Goal: Task Accomplishment & Management: Manage account settings

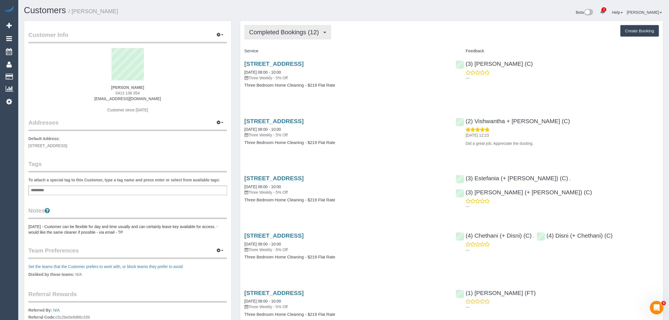
drag, startPoint x: 287, startPoint y: 29, endPoint x: 285, endPoint y: 33, distance: 4.0
click at [287, 29] on span "Completed Bookings (12)" at bounding box center [285, 32] width 72 height 7
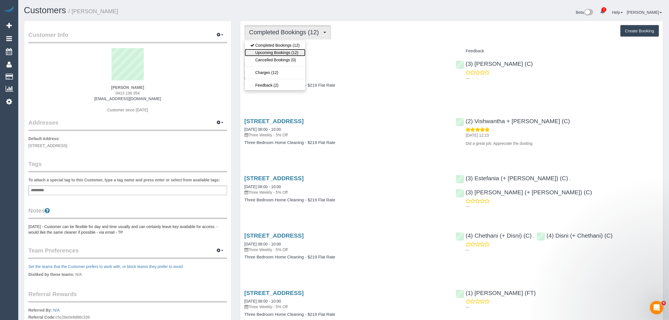
click at [271, 51] on link "Upcoming Bookings (12)" at bounding box center [275, 52] width 61 height 7
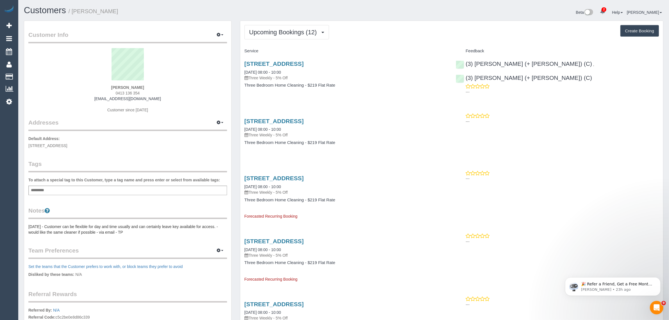
click at [246, 7] on h1 "Customers / Stuart Cheng" at bounding box center [181, 11] width 315 height 10
click at [265, 28] on button "Upcoming Bookings (12)" at bounding box center [286, 32] width 85 height 14
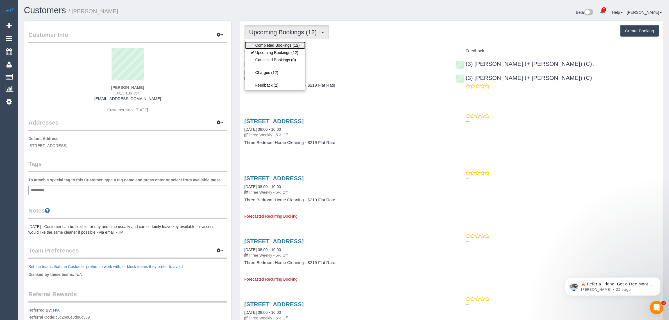
click at [267, 48] on link "Completed Bookings (12)" at bounding box center [275, 45] width 61 height 7
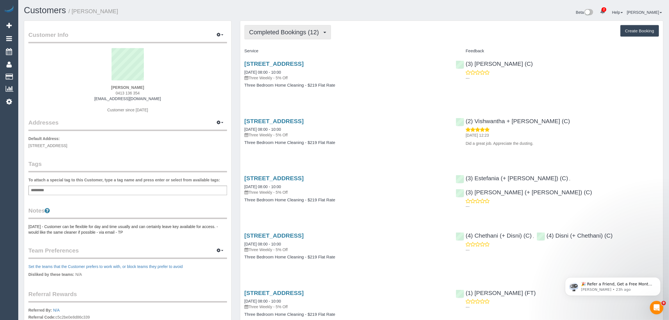
click at [288, 34] on span "Completed Bookings (12)" at bounding box center [285, 32] width 72 height 7
click at [280, 48] on link "Completed Bookings (12)" at bounding box center [275, 45] width 61 height 7
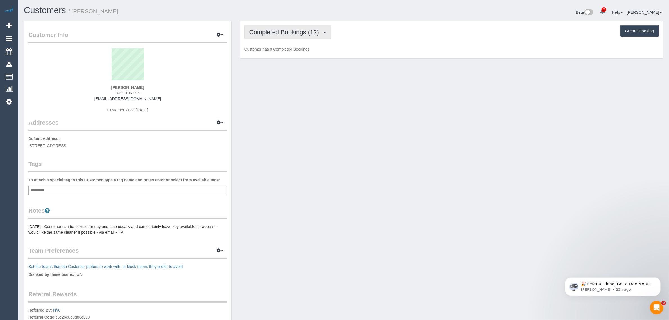
click at [285, 31] on span "Completed Bookings (12)" at bounding box center [285, 32] width 72 height 7
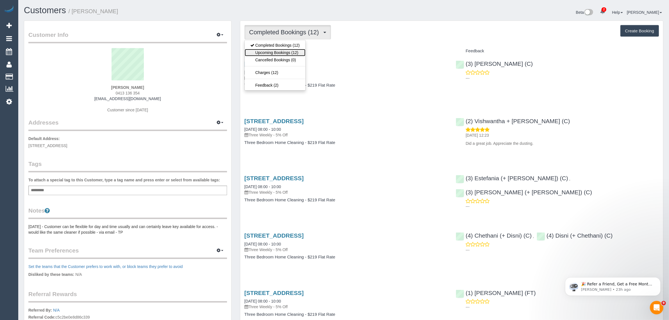
click at [278, 52] on link "Upcoming Bookings (12)" at bounding box center [275, 52] width 61 height 7
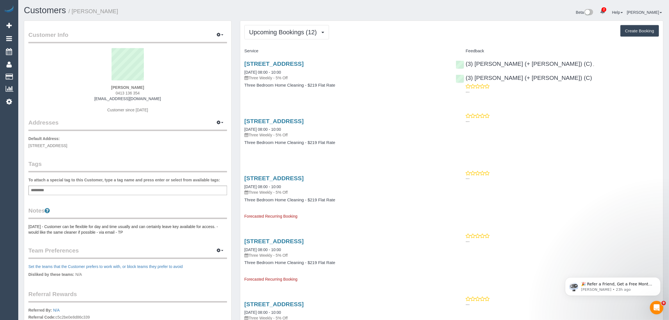
click at [123, 95] on div "Stuart Cheng 0413 136 354 shop@cheng.com.au Customer since 2024" at bounding box center [127, 83] width 199 height 70
click at [125, 93] on span "0413 136 354" at bounding box center [128, 93] width 24 height 4
copy div "0413 136 354"
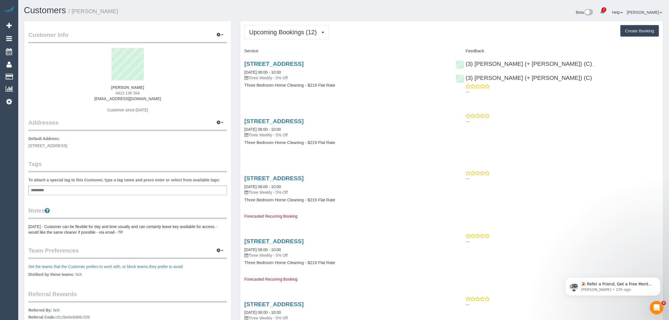
click at [221, 71] on sui-profile-pic at bounding box center [128, 66] width 190 height 37
click at [260, 65] on link "66 Nungerner Street, Balwyn, VIC 3103" at bounding box center [273, 63] width 59 height 6
click at [315, 30] on span "Upcoming Bookings (12)" at bounding box center [284, 32] width 70 height 7
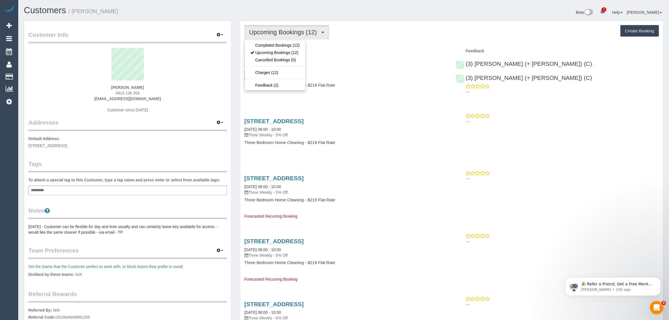
click at [385, 68] on div "66 Nungerner Street, Balwyn, VIC 3103 18/08/2025 08:00 - 10:00 Three Weekly - 5…" at bounding box center [345, 70] width 203 height 20
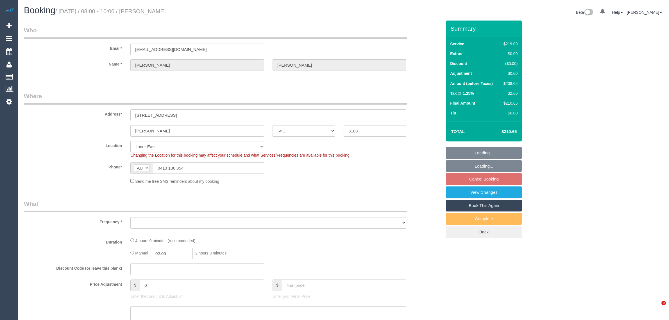
select select "VIC"
select select "number:28"
select select "number:14"
select select "number:19"
select select "number:22"
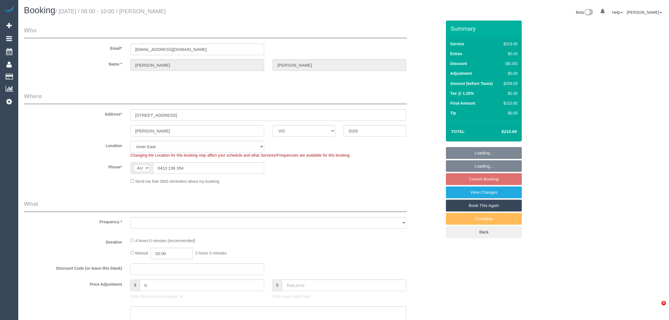
select select "number:34"
select select "number:11"
select select "object:803"
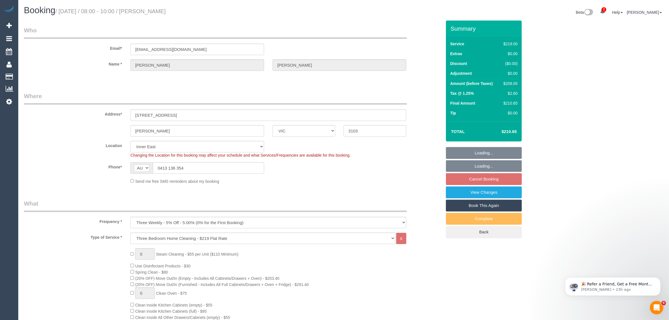
select select "spot1"
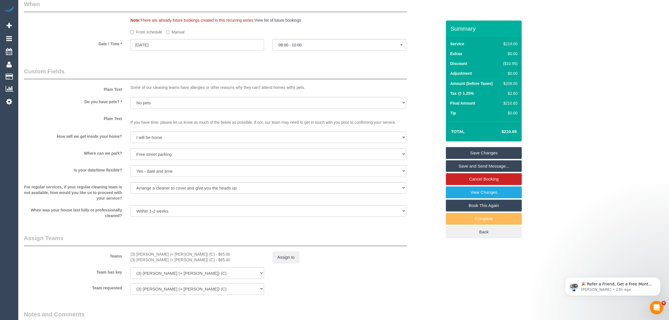
scroll to position [702, 0]
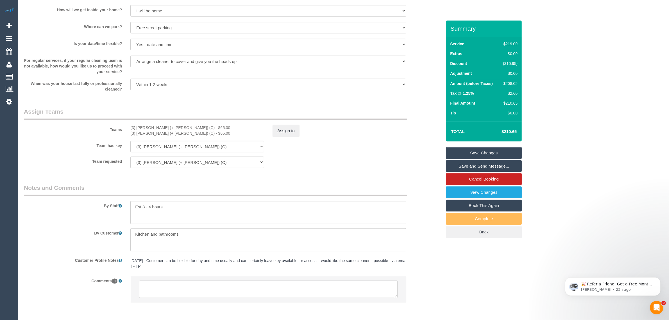
scroll to position [760, 0]
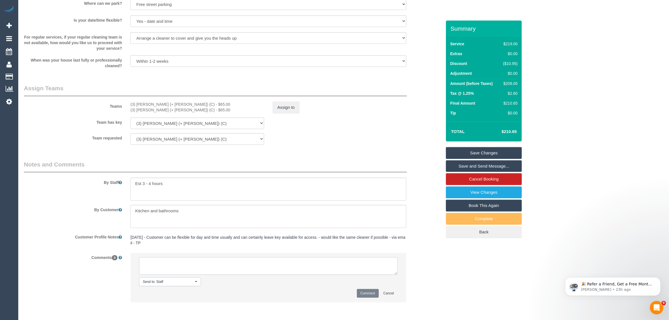
click at [257, 261] on textarea at bounding box center [268, 265] width 258 height 17
paste textarea "Cleaner(s) Unassigned: Reason Unassigned: Contact via: Which message sent: Addi…"
drag, startPoint x: 397, startPoint y: 272, endPoint x: 399, endPoint y: 277, distance: 5.9
click at [399, 277] on li "Send to: Staff Nothing selected Send to: Staff Send to: Customer Send to: Team …" at bounding box center [268, 277] width 275 height 49
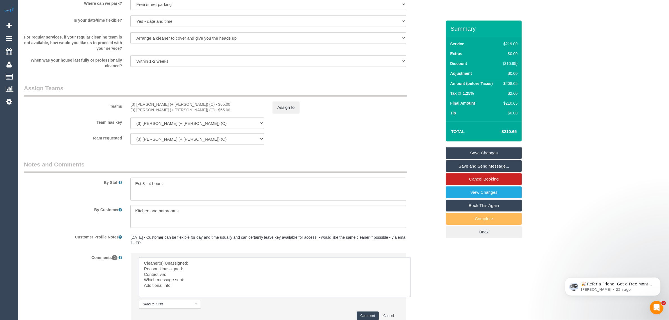
scroll to position [0, 0]
drag, startPoint x: 394, startPoint y: 270, endPoint x: 409, endPoint y: 294, distance: 28.1
click at [409, 294] on textarea at bounding box center [275, 277] width 273 height 41
click at [238, 260] on textarea at bounding box center [275, 277] width 273 height 41
drag, startPoint x: 128, startPoint y: 103, endPoint x: 168, endPoint y: 105, distance: 39.9
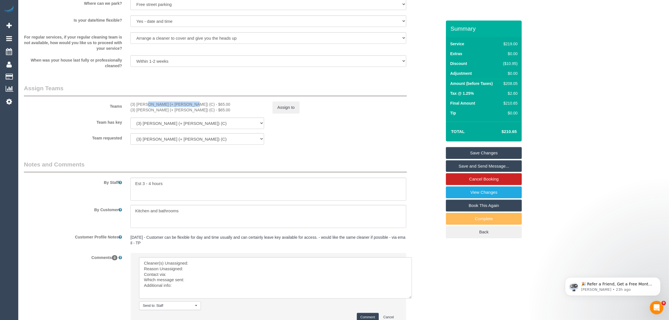
click at [168, 105] on div "(3) Jay (+ Smruti) (C) - $65.00 (3) Smruti (+ Jay) (C) - $65.00" at bounding box center [197, 106] width 142 height 11
copy div "(3) [PERSON_NAME] (+ [PERSON_NAME]) (C)"
click at [242, 264] on textarea at bounding box center [275, 277] width 273 height 41
paste textarea "(3) [PERSON_NAME] (+ [PERSON_NAME]) (C)"
click at [213, 266] on textarea at bounding box center [275, 277] width 273 height 41
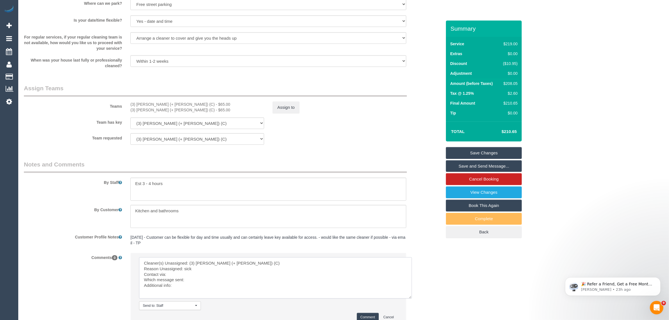
click at [208, 270] on textarea at bounding box center [275, 277] width 273 height 41
click at [207, 274] on textarea at bounding box center [275, 277] width 273 height 41
click at [225, 277] on textarea at bounding box center [275, 277] width 273 height 41
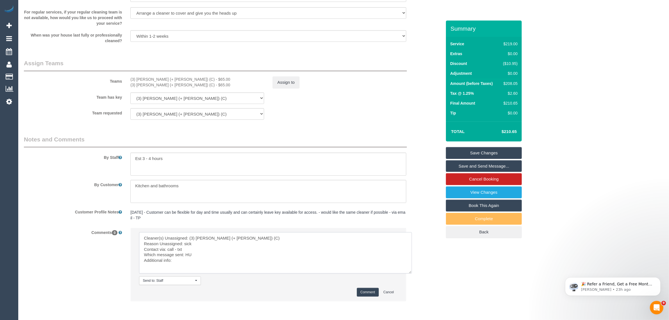
scroll to position [808, 0]
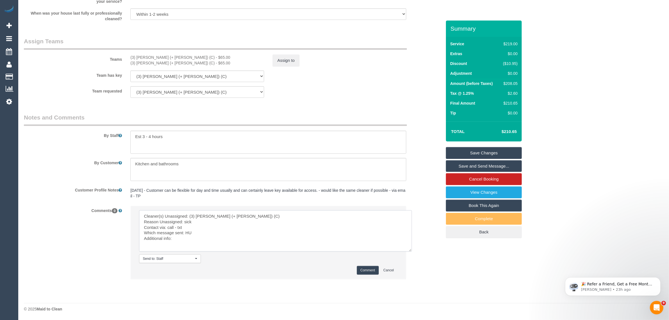
type textarea "Cleaner(s) Unassigned: (3) Jay (+ Smruti) (C) Reason Unassigned: sick Contact v…"
click at [360, 268] on button "Comment" at bounding box center [368, 270] width 22 height 9
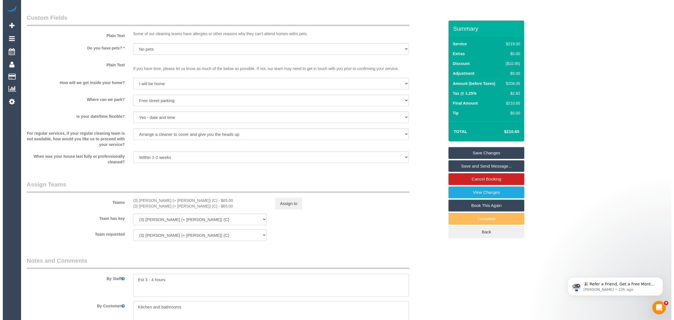
scroll to position [667, 0]
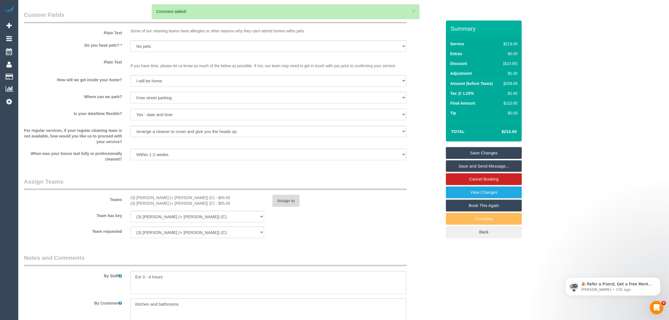
click at [284, 197] on button "Assign to" at bounding box center [285, 201] width 27 height 12
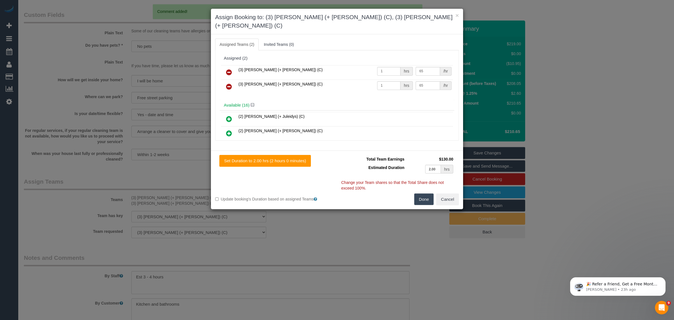
click at [228, 69] on icon at bounding box center [229, 72] width 6 height 7
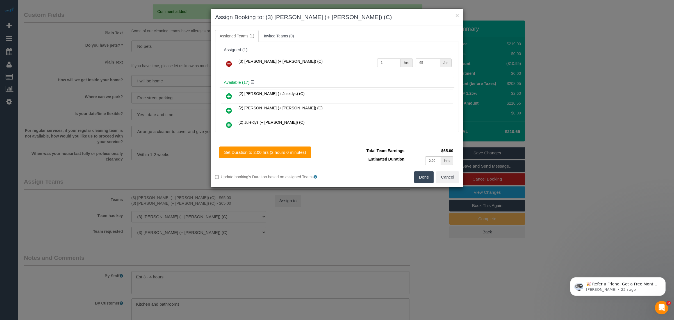
click at [228, 63] on icon at bounding box center [229, 63] width 6 height 7
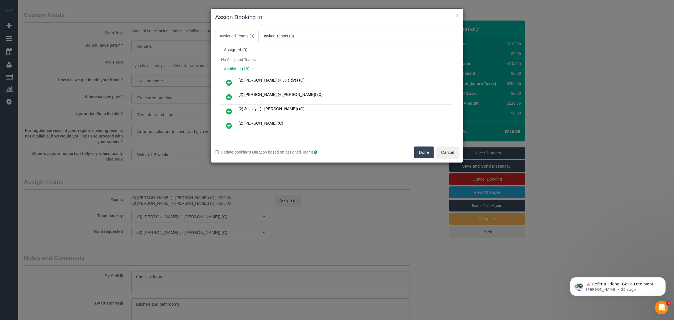
click at [420, 152] on button "Done" at bounding box center [424, 152] width 20 height 12
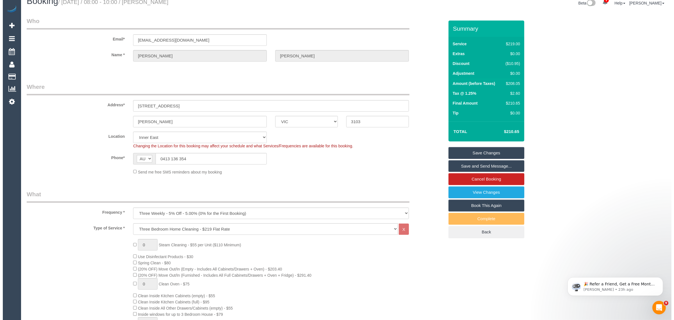
scroll to position [0, 0]
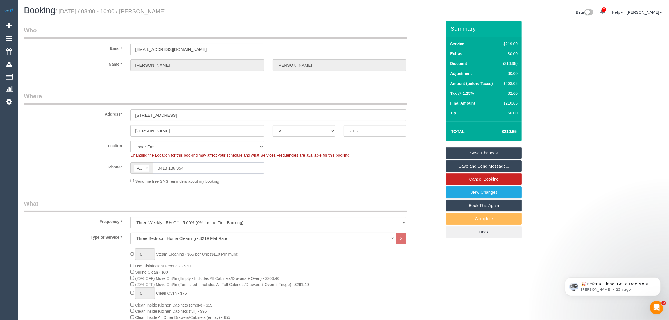
click at [232, 169] on input "0413 136 354" at bounding box center [208, 168] width 111 height 12
click at [494, 149] on link "Save Changes" at bounding box center [484, 153] width 76 height 12
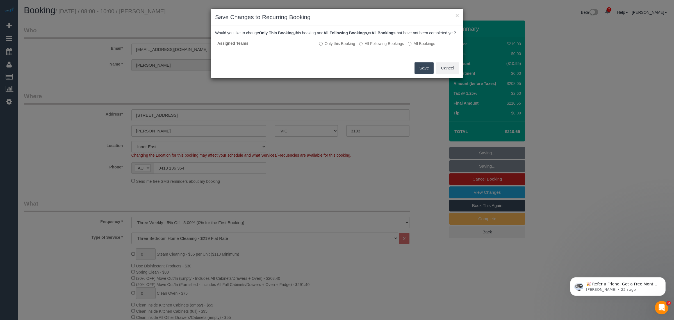
click at [420, 70] on button "Save" at bounding box center [423, 68] width 19 height 12
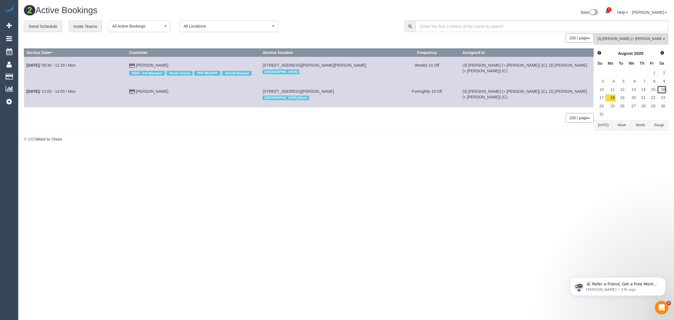
drag, startPoint x: 159, startPoint y: 65, endPoint x: 662, endPoint y: 89, distance: 504.1
click at [662, 89] on link "16" at bounding box center [661, 90] width 9 height 8
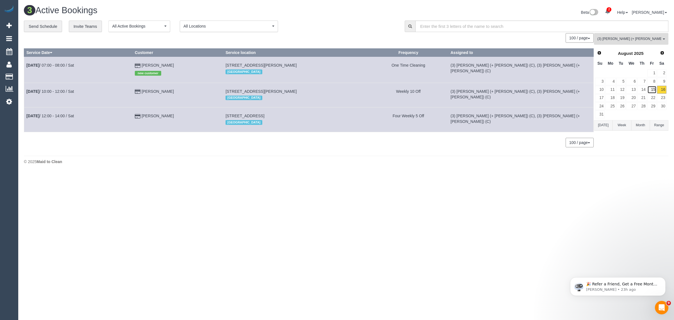
click at [649, 91] on link "15" at bounding box center [651, 90] width 9 height 8
click at [660, 90] on link "16" at bounding box center [661, 90] width 9 height 8
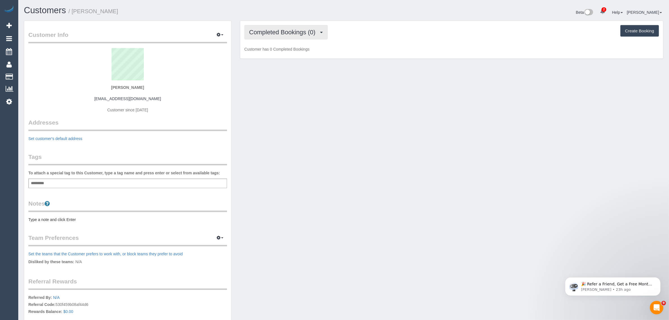
click at [289, 35] on button "Completed Bookings (0)" at bounding box center [285, 32] width 83 height 14
drag, startPoint x: 275, startPoint y: 53, endPoint x: 287, endPoint y: 55, distance: 11.7
click at [275, 53] on link "Upcoming Bookings (1)" at bounding box center [274, 52] width 58 height 7
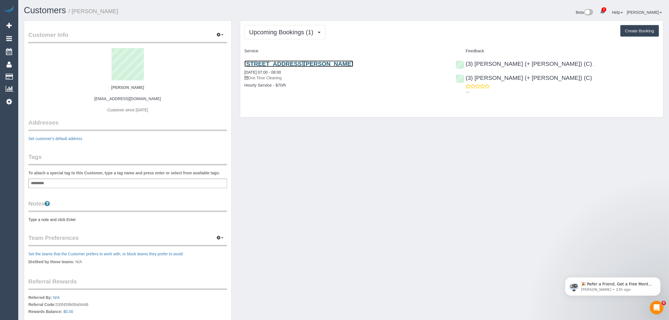
click at [287, 66] on link "[STREET_ADDRESS][PERSON_NAME]" at bounding box center [298, 63] width 109 height 6
click at [284, 31] on span "Upcoming Bookings (1)" at bounding box center [282, 32] width 67 height 7
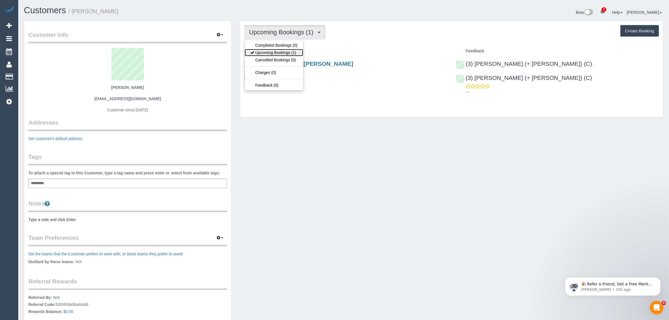
drag, startPoint x: 274, startPoint y: 53, endPoint x: 339, endPoint y: 92, distance: 75.6
click at [274, 53] on link "Upcoming Bookings (1)" at bounding box center [274, 52] width 58 height 7
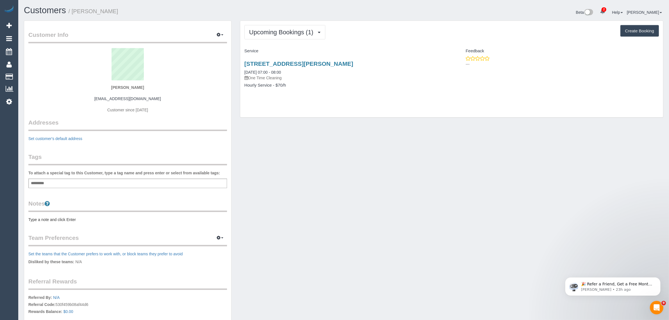
click at [512, 176] on div "Customer Info Edit Contact Info Send Message Email Preferences Special Sales Ta…" at bounding box center [344, 196] width 648 height 352
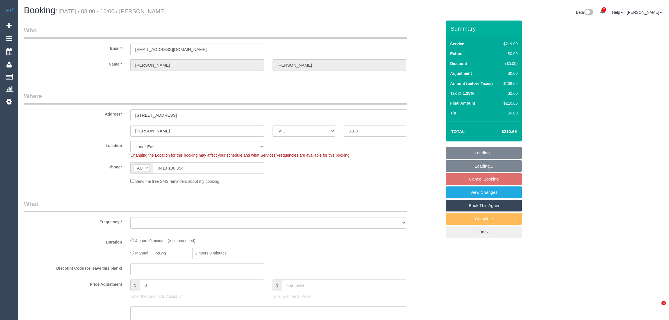
select select "VIC"
select select "string:stripe-pm_1QQJXM2GScqysDRVtwIJyVRb"
select select "number:28"
select select "number:14"
select select "number:19"
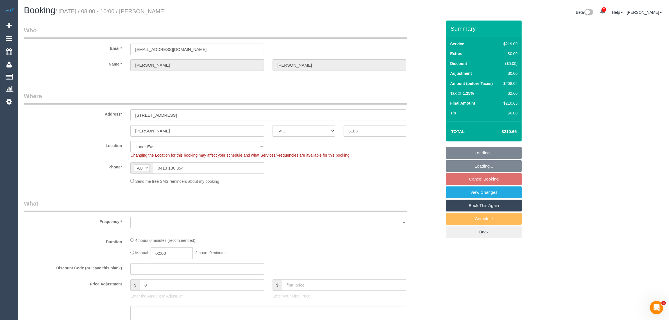
select select "number:22"
select select "number:34"
select select "number:11"
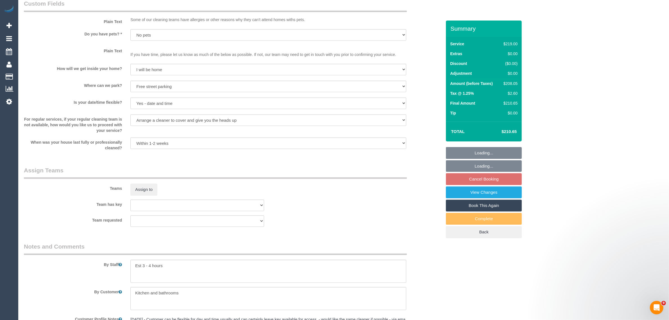
select select "object:1419"
select select "spot1"
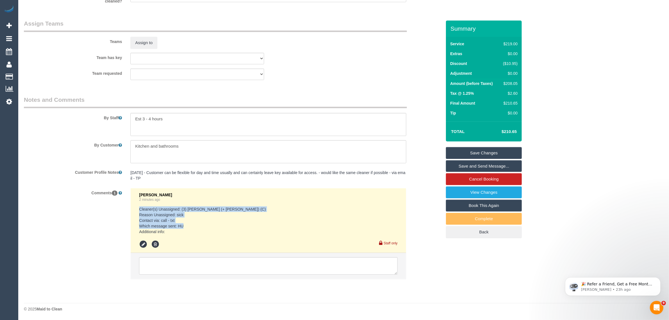
drag, startPoint x: 169, startPoint y: 232, endPoint x: 140, endPoint y: 211, distance: 36.5
click at [140, 211] on pre "Cleaner(s) Unassigned: (3) [PERSON_NAME] (+ [PERSON_NAME]) (C) Reason Unassigne…" at bounding box center [268, 220] width 258 height 28
copy pre "Cleaner(s) Unassigned: (3) [PERSON_NAME] (+ [PERSON_NAME]) (C) Reason Unassigne…"
click at [471, 193] on link "View Changes" at bounding box center [484, 192] width 76 height 12
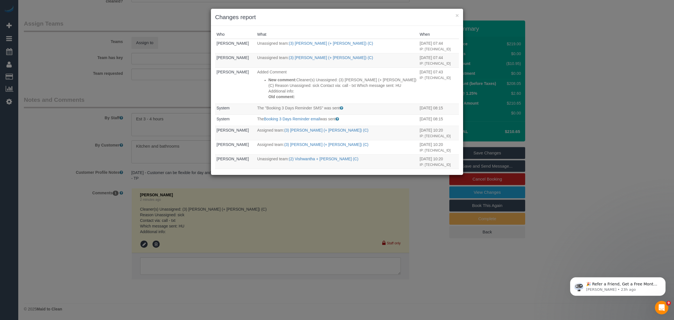
click at [459, 11] on div "× Changes report" at bounding box center [337, 17] width 252 height 17
click at [454, 17] on h3 "Changes report" at bounding box center [337, 17] width 244 height 8
click at [455, 16] on h3 "Changes report" at bounding box center [337, 17] width 244 height 8
click at [457, 13] on button "×" at bounding box center [456, 15] width 3 height 6
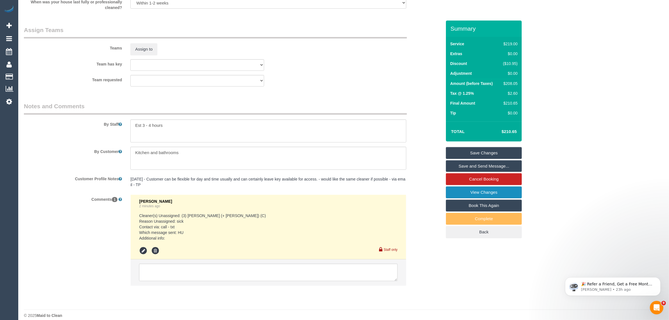
scroll to position [825, 0]
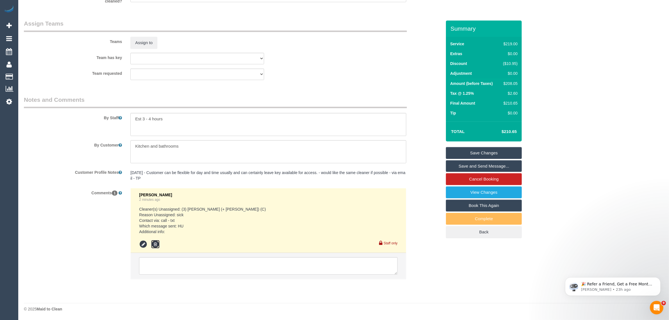
click at [156, 243] on icon at bounding box center [155, 244] width 8 height 8
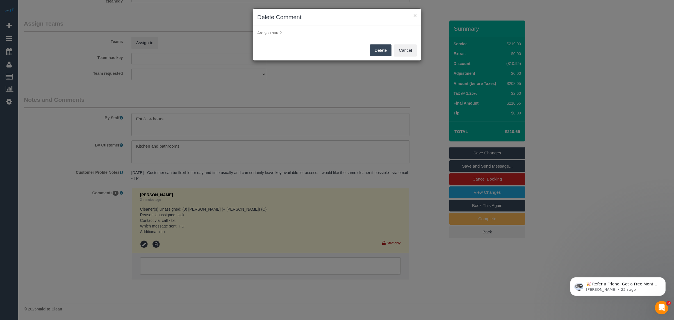
click at [379, 51] on button "Delete" at bounding box center [381, 50] width 22 height 12
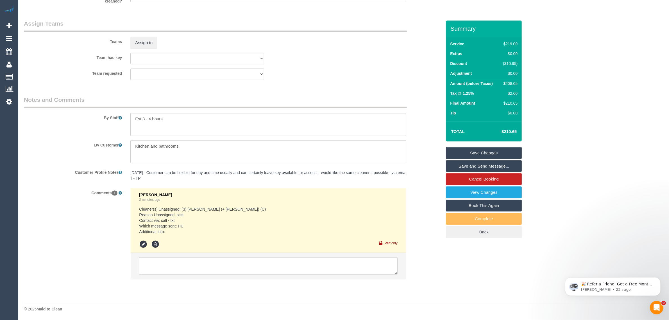
click at [507, 81] on div "$208.05" at bounding box center [509, 84] width 17 height 6
copy div "208.05"
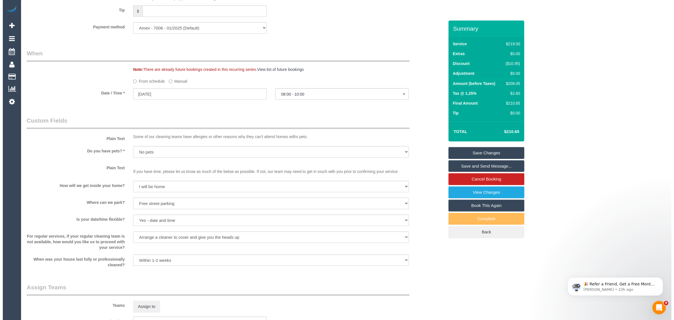
scroll to position [702, 0]
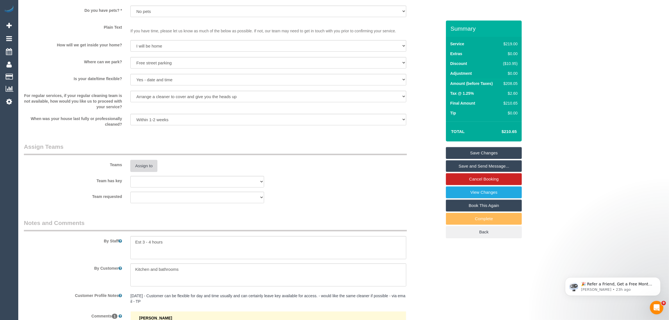
click at [149, 165] on button "Assign to" at bounding box center [143, 166] width 27 height 12
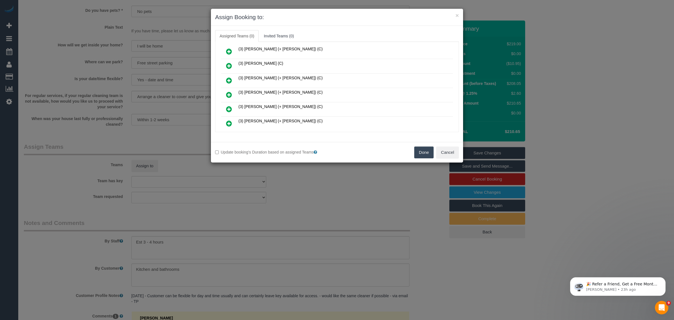
scroll to position [179, 0]
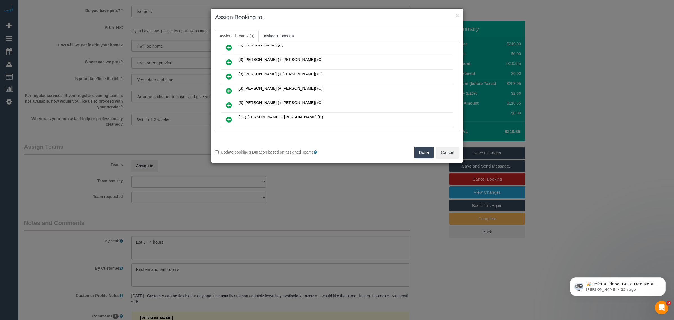
click at [229, 59] on icon at bounding box center [229, 62] width 6 height 7
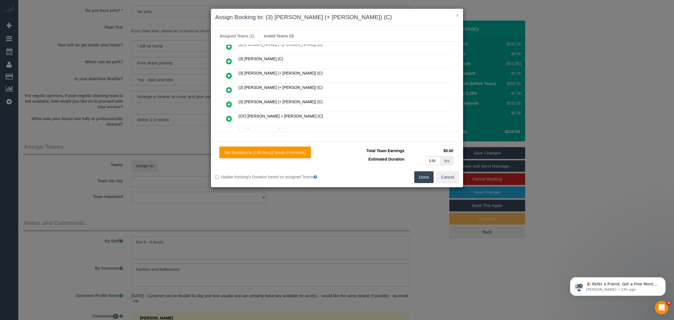
scroll to position [192, 0]
click at [228, 74] on icon at bounding box center [229, 76] width 6 height 7
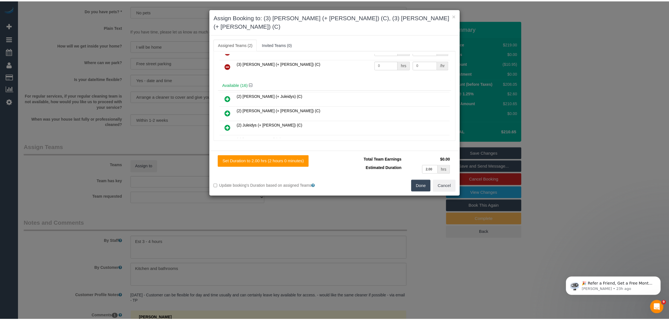
scroll to position [0, 0]
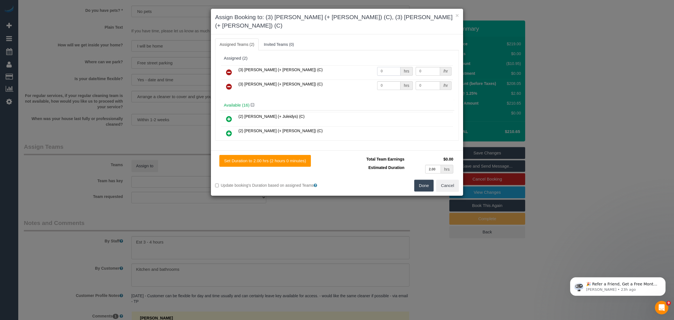
click at [393, 67] on input "0" at bounding box center [388, 71] width 23 height 9
type input "1"
click at [394, 81] on input "0" at bounding box center [388, 85] width 23 height 9
type input "1"
click at [420, 67] on input "0" at bounding box center [428, 71] width 24 height 9
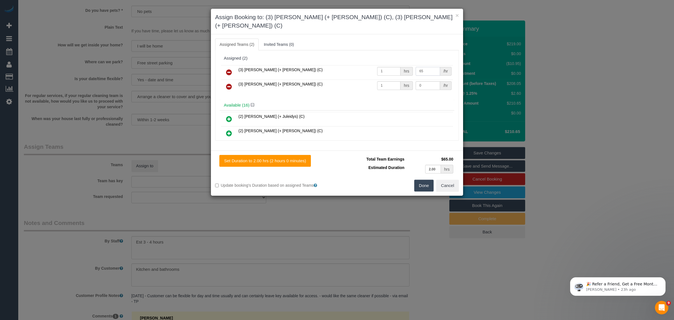
type input "65"
click at [423, 81] on input "0" at bounding box center [428, 85] width 24 height 9
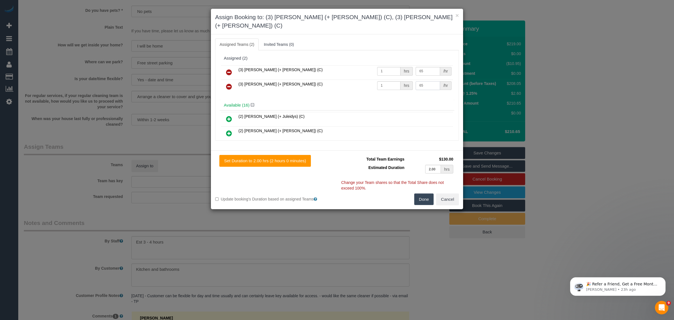
type input "65"
click at [418, 193] on button "Done" at bounding box center [424, 199] width 20 height 12
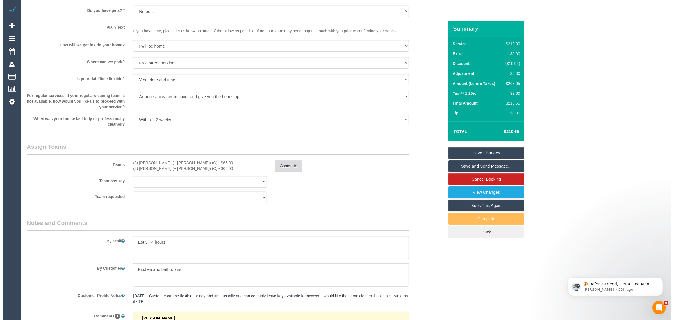
scroll to position [825, 0]
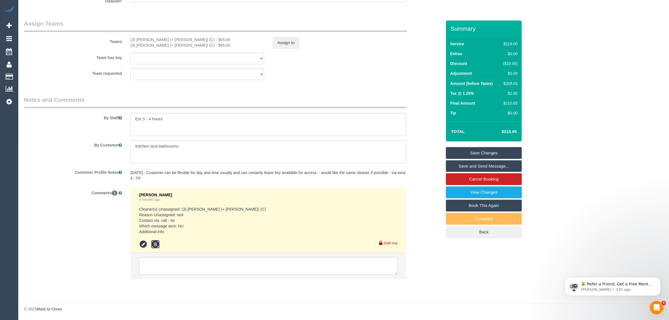
click at [156, 246] on icon at bounding box center [155, 244] width 8 height 8
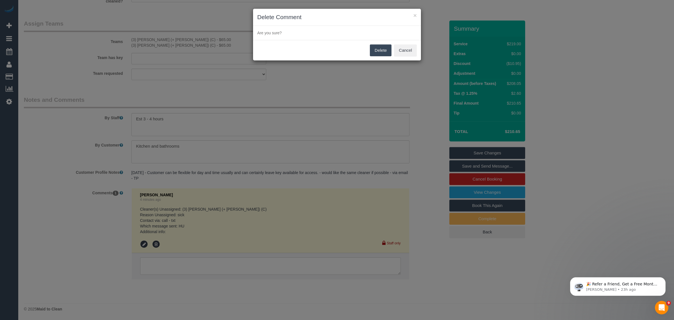
click at [379, 51] on button "Delete" at bounding box center [381, 50] width 22 height 12
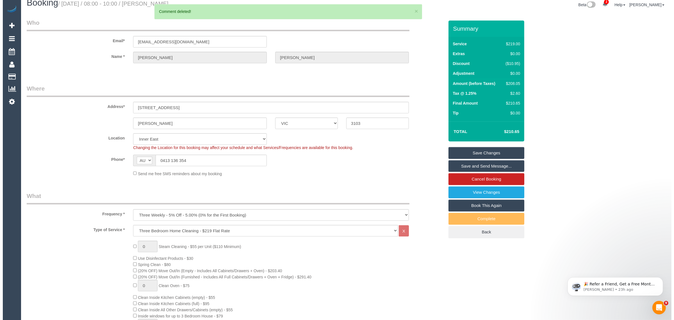
scroll to position [0, 0]
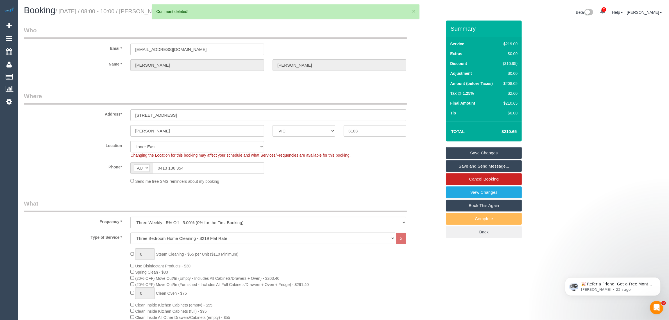
click at [468, 149] on link "Save Changes" at bounding box center [484, 153] width 76 height 12
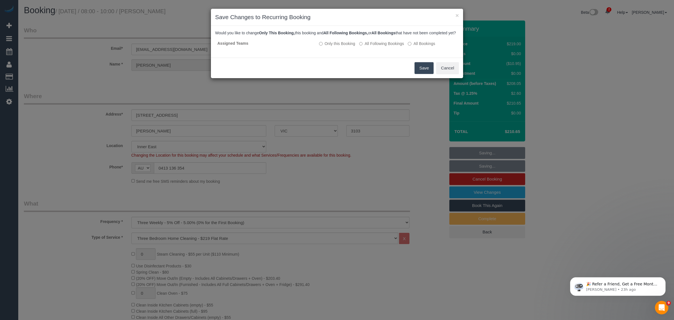
click at [421, 70] on button "Save" at bounding box center [423, 68] width 19 height 12
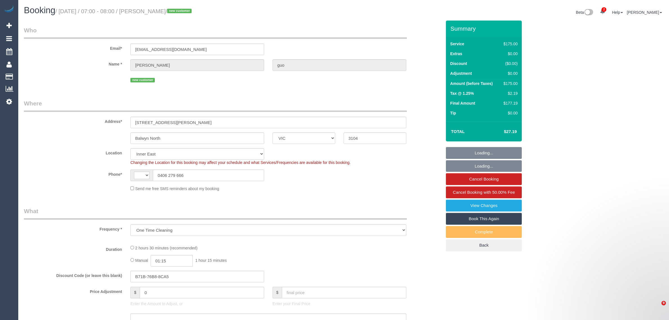
select select "VIC"
select select "number:27"
select select "number:14"
select select "number:18"
select select "number:24"
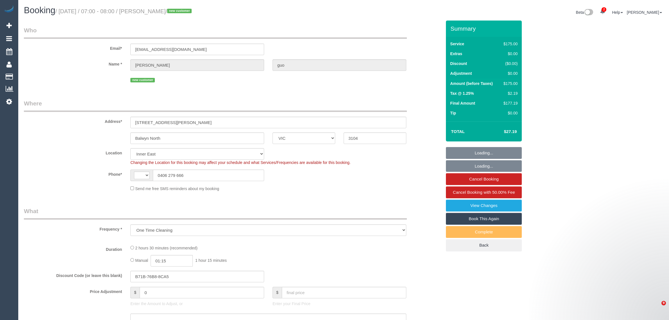
select select "number:34"
select select "number:12"
select select "object:901"
select select "string:AU"
select select "150"
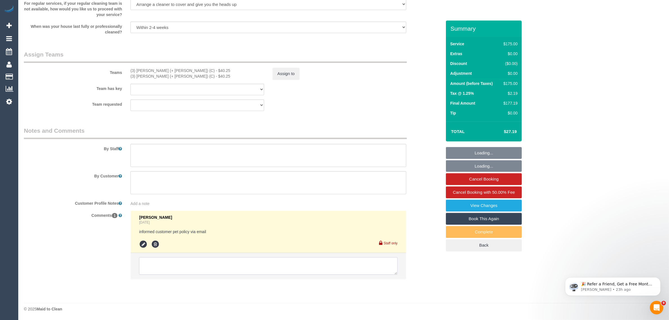
click at [248, 265] on textarea at bounding box center [268, 265] width 258 height 17
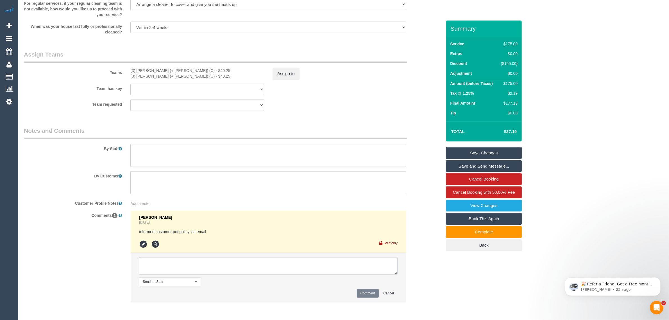
paste textarea "Cleaner(s) Unassigned: (3) Jay (+ Smruti) (C) Reason Unassigned: sick Contact v…"
type textarea "Cleaner(s) Unassigned: (3) Jay (+ Smruti) (C) Reason Unassigned: sick Contact v…"
click at [368, 293] on button "Comment" at bounding box center [368, 293] width 22 height 9
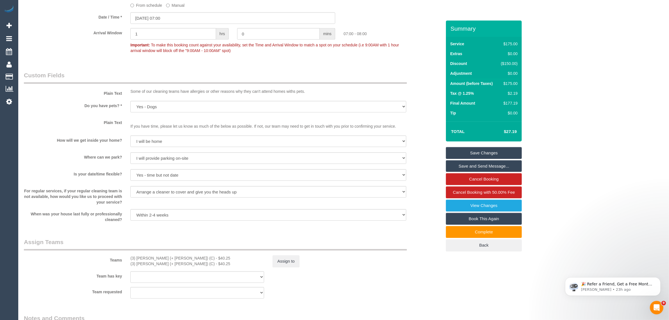
scroll to position [591, 0]
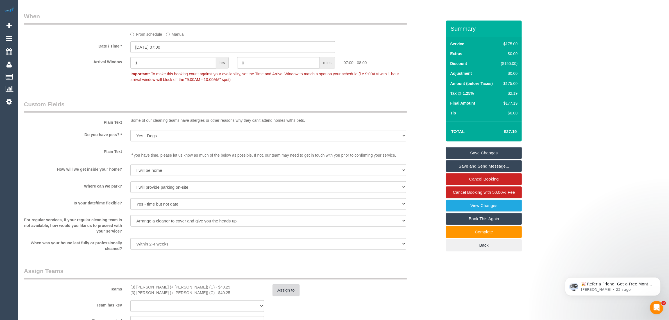
click at [278, 289] on button "Assign to" at bounding box center [285, 290] width 27 height 12
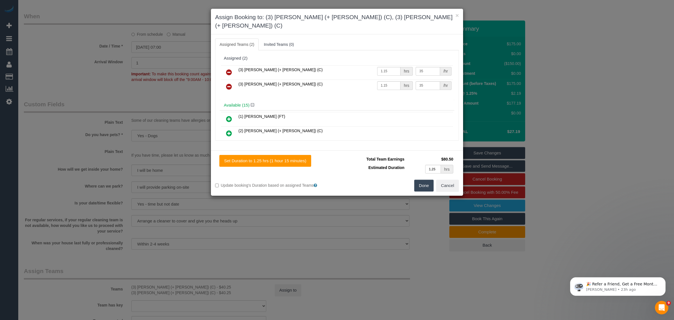
click at [454, 16] on h3 "Assign Booking to: (3) [PERSON_NAME] (+ [PERSON_NAME]) (C), (3) [PERSON_NAME] (…" at bounding box center [337, 21] width 244 height 17
click at [459, 12] on div "× Assign Booking to: (3) Jay (+ Smruti) (C), (3) Smruti (+ Jay) (C)" at bounding box center [337, 22] width 252 height 26
click at [455, 16] on button "×" at bounding box center [456, 15] width 3 height 6
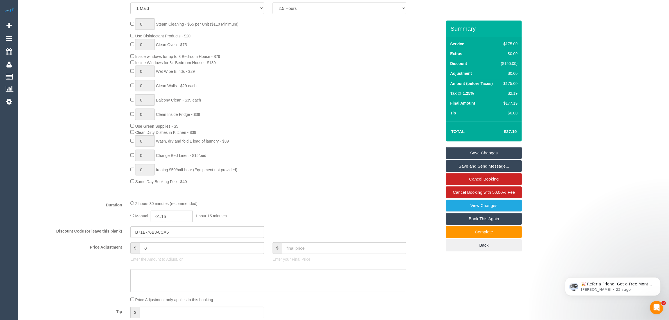
scroll to position [29, 0]
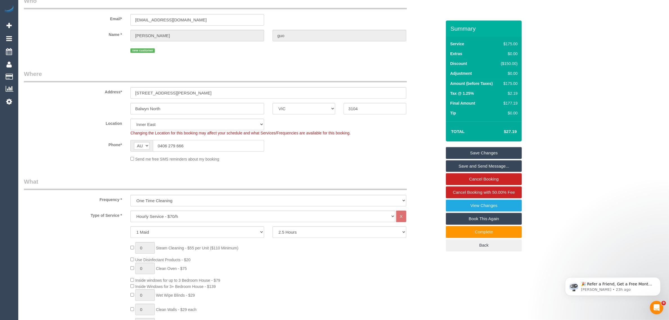
click at [217, 145] on input "0406 279 666" at bounding box center [208, 146] width 111 height 12
click at [229, 148] on input "0406 279 666" at bounding box center [208, 146] width 111 height 12
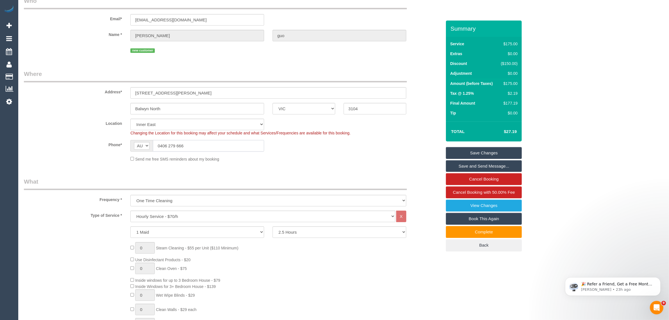
click at [229, 148] on input "0406 279 666" at bounding box center [208, 146] width 111 height 12
click at [295, 145] on div "Phone* AF AL DZ AD AO AI AQ AG AR AM AW AU AT AZ BS BH BD BB BY BE BZ BJ BM BT …" at bounding box center [233, 146] width 426 height 12
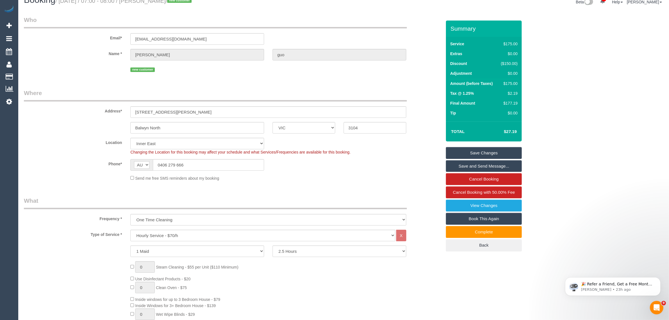
scroll to position [0, 0]
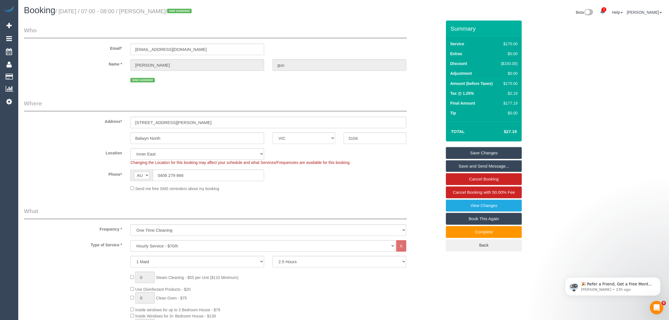
click at [47, 165] on sui-booking-location "Location Office City East (North) East (South) Inner East Inner North (East) In…" at bounding box center [233, 169] width 418 height 43
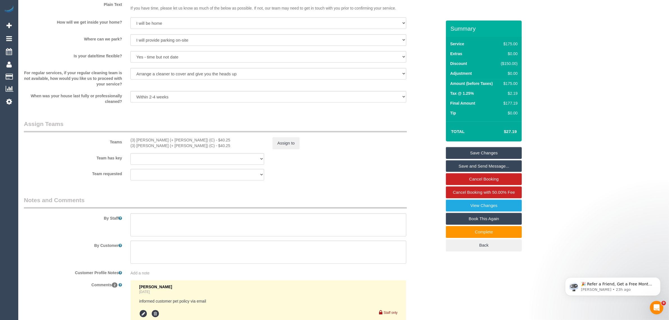
scroll to position [731, 0]
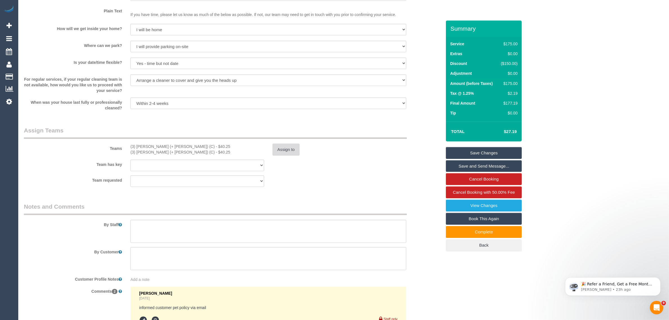
click at [276, 150] on button "Assign to" at bounding box center [285, 149] width 27 height 12
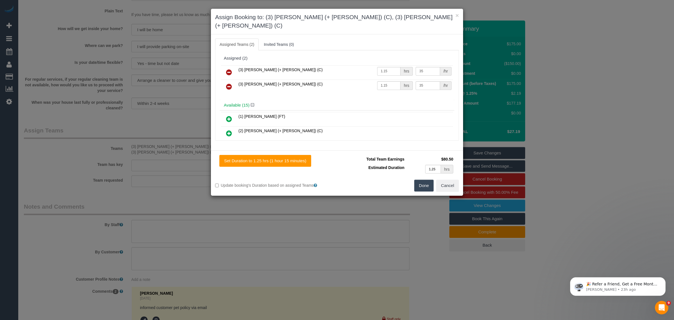
click at [231, 69] on icon at bounding box center [229, 72] width 6 height 7
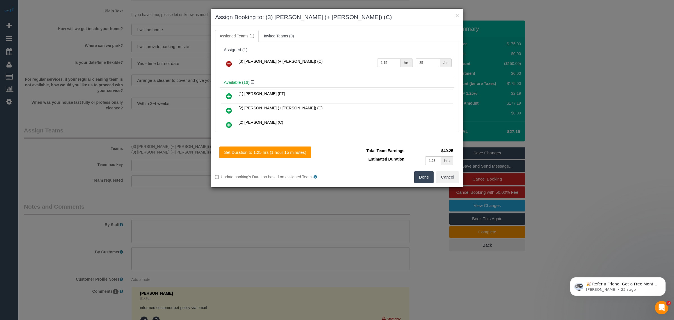
click at [231, 62] on icon at bounding box center [229, 63] width 6 height 7
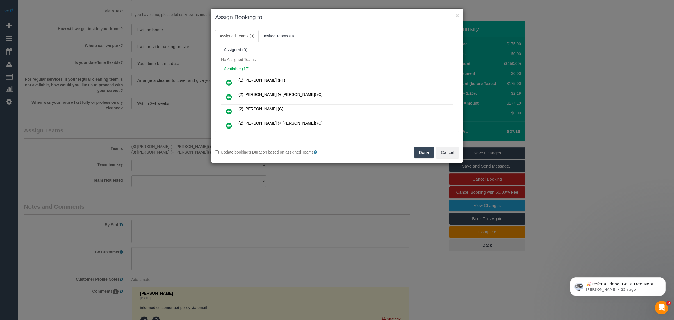
click at [417, 154] on button "Done" at bounding box center [424, 152] width 20 height 12
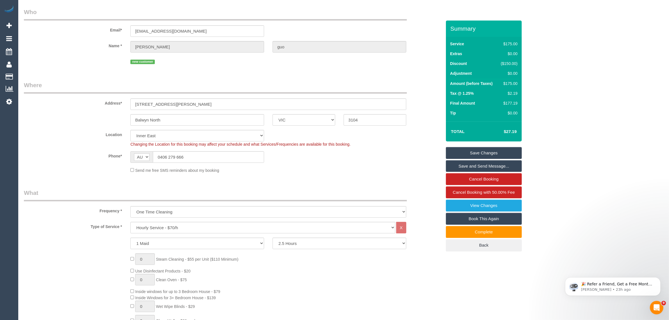
scroll to position [0, 0]
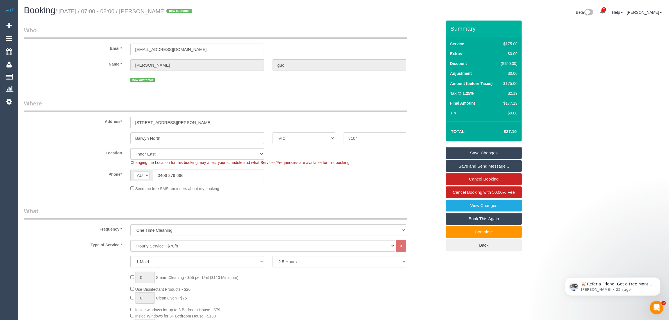
click at [401, 170] on div "Phone* AF AL DZ AD AO AI AQ AG AR AM AW AU AT AZ BS BH BD BB BY BE BZ BJ BM BT …" at bounding box center [233, 175] width 426 height 12
click at [425, 145] on fieldset "Where Address* 2 Gould Street Balwyn North ACT NSW NT QLD SA TAS VIC WA 3104 Lo…" at bounding box center [233, 147] width 418 height 96
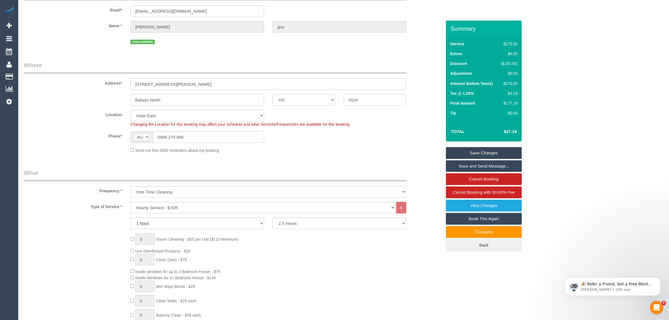
scroll to position [29, 0]
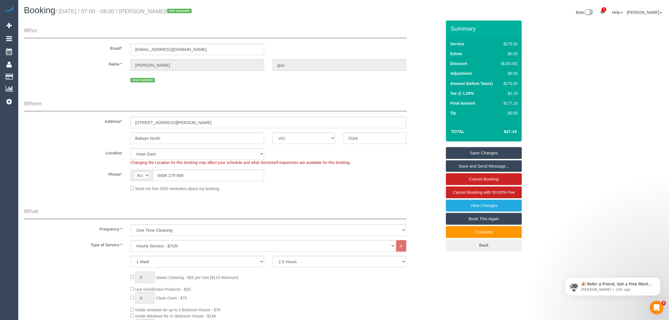
drag, startPoint x: 377, startPoint y: 170, endPoint x: 379, endPoint y: 172, distance: 3.2
click at [377, 170] on div "Phone* AF AL DZ AD AO AI AQ AG AR AM AW AU AT AZ BS BH BD BB BY BE BZ BJ BM BT …" at bounding box center [233, 175] width 426 height 12
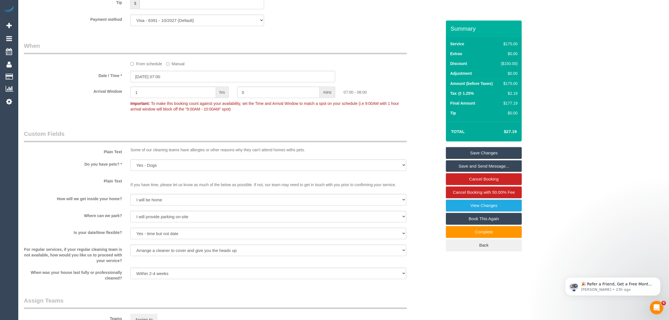
scroll to position [702, 0]
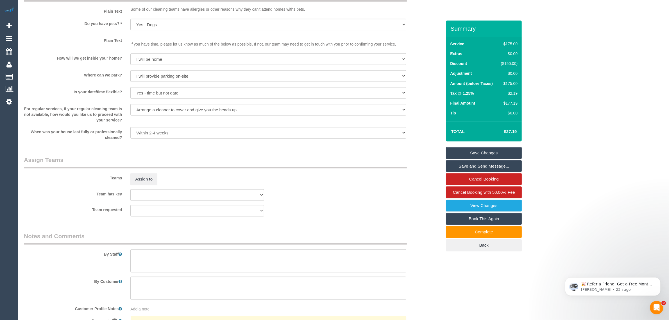
click at [432, 281] on div "By Customer" at bounding box center [233, 287] width 426 height 23
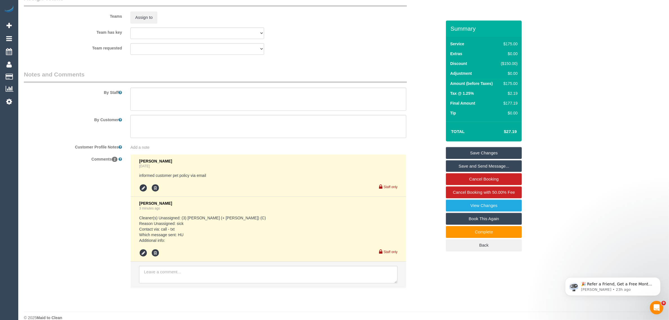
scroll to position [872, 0]
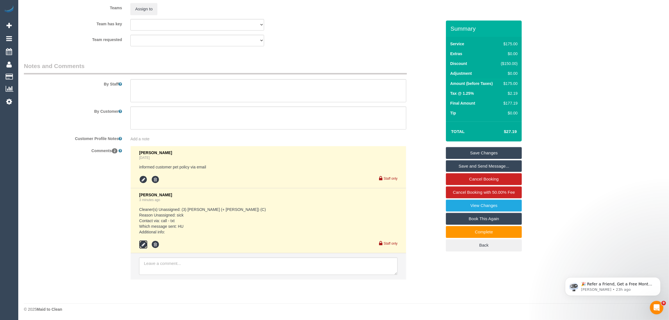
click at [142, 245] on icon at bounding box center [143, 244] width 8 height 8
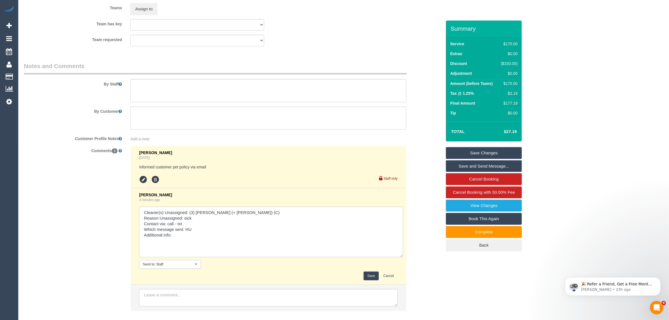
drag, startPoint x: 395, startPoint y: 222, endPoint x: 396, endPoint y: 256, distance: 34.0
click at [401, 256] on textarea at bounding box center [271, 231] width 264 height 51
click at [220, 236] on textarea at bounding box center [271, 231] width 264 height 51
click at [200, 224] on textarea at bounding box center [271, 231] width 264 height 51
click at [216, 224] on textarea at bounding box center [271, 231] width 264 height 51
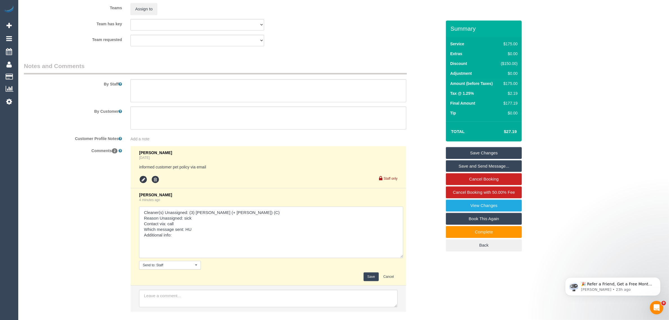
click at [213, 228] on textarea at bounding box center [271, 231] width 264 height 51
type textarea "Cleaner(s) Unassigned: (3) Jay (+ Smruti) (C) Reason Unassigned: sick Contact v…"
click at [364, 274] on button "Save" at bounding box center [370, 276] width 15 height 9
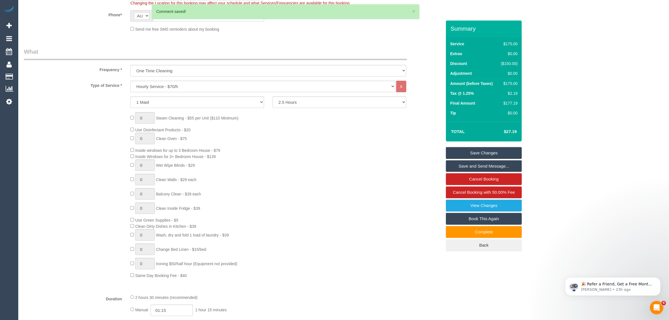
scroll to position [0, 0]
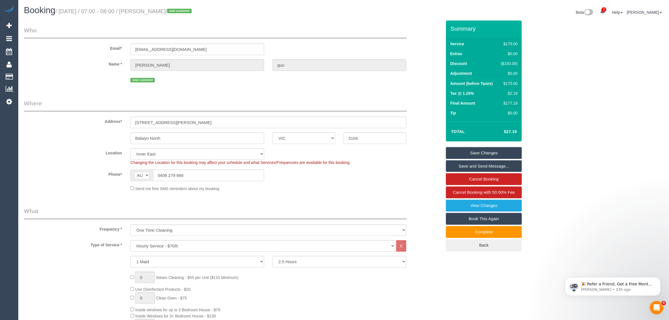
click at [465, 152] on link "Save Changes" at bounding box center [484, 153] width 76 height 12
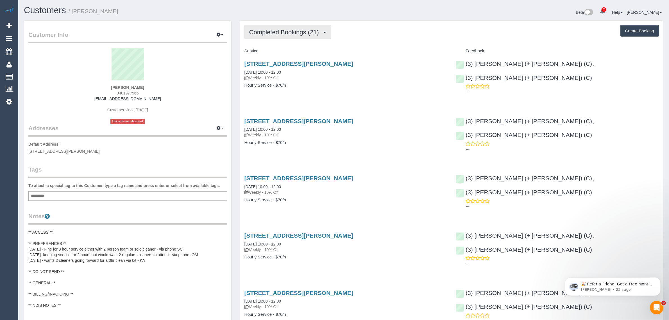
click at [264, 37] on button "Completed Bookings (21)" at bounding box center [287, 32] width 86 height 14
click at [263, 51] on link "Upcoming Bookings (11)" at bounding box center [275, 52] width 61 height 7
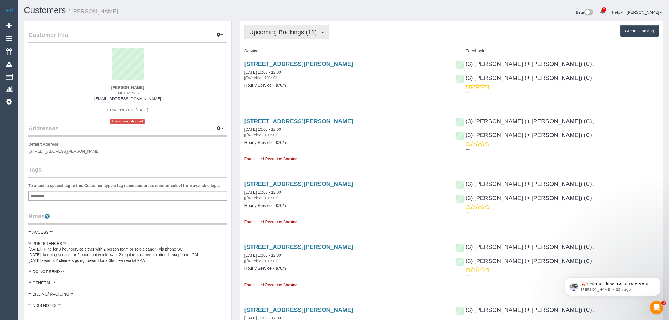
click at [298, 29] on span "Upcoming Bookings (11)" at bounding box center [284, 32] width 70 height 7
click at [382, 54] on div "Service" at bounding box center [345, 51] width 211 height 10
click at [294, 63] on link "[STREET_ADDRESS][PERSON_NAME]" at bounding box center [298, 63] width 109 height 6
click at [286, 34] on span "Upcoming Bookings (11)" at bounding box center [284, 32] width 70 height 7
click at [276, 53] on link "Upcoming Bookings (11)" at bounding box center [275, 52] width 61 height 7
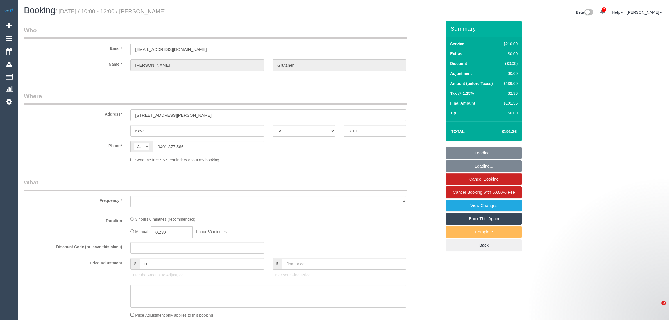
select select "VIC"
select select "string:stripe-pm_1OKDIQ2GScqysDRVWHVj2xOp"
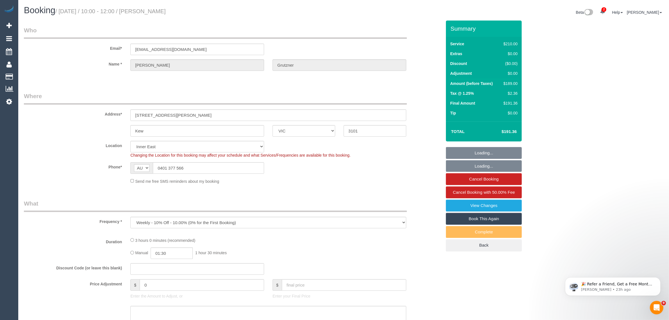
select select "object:871"
select select "180"
select select "number:27"
select select "number:14"
select select "number:19"
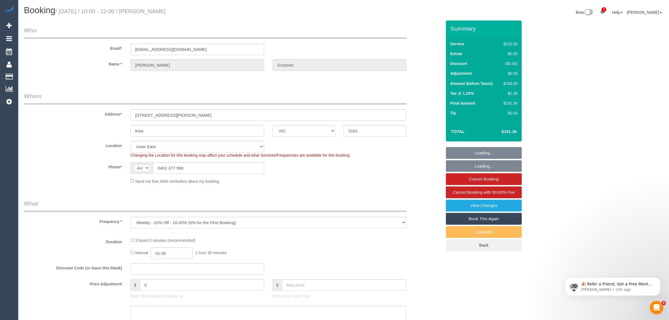
select select "number:36"
select select "number:34"
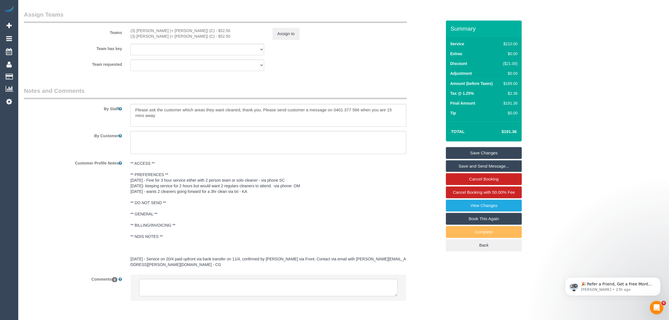
scroll to position [856, 0]
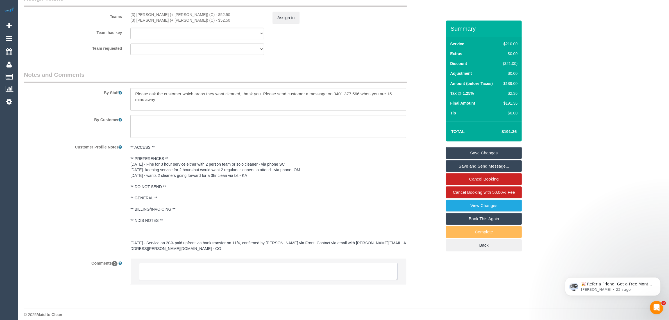
click at [255, 263] on textarea at bounding box center [268, 271] width 258 height 17
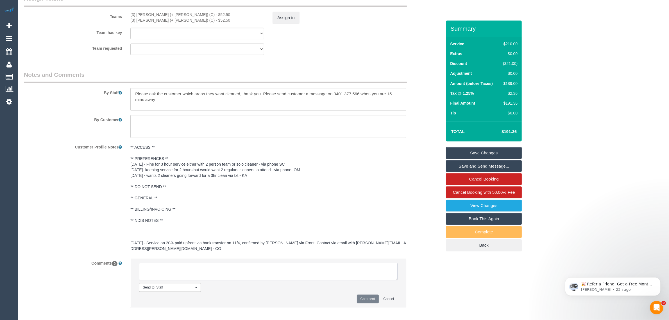
paste textarea "Cleaner(s) Unassigned: Reason Unassigned: Contact via: Which message sent: Addi…"
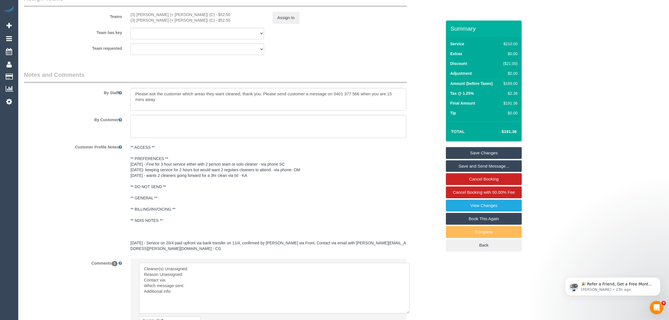
drag, startPoint x: 393, startPoint y: 271, endPoint x: 406, endPoint y: 305, distance: 35.7
click at [406, 305] on textarea at bounding box center [274, 288] width 270 height 51
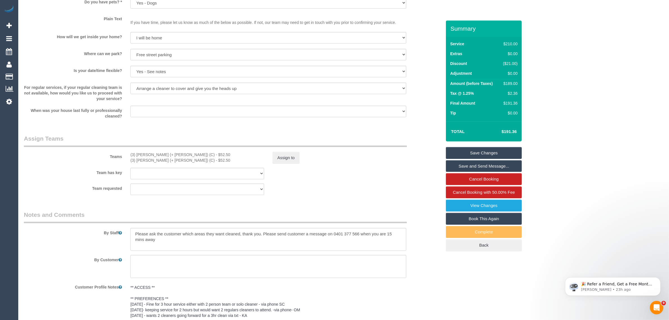
scroll to position [715, 0]
drag, startPoint x: 124, startPoint y: 154, endPoint x: 167, endPoint y: 156, distance: 42.5
click at [167, 156] on div "Teams (3) Jay (+ Smruti) (C) - $52.50 (3) Smruti (+ Jay) (C) - $52.50 Assign to" at bounding box center [233, 149] width 426 height 29
copy div "(3) Jay (+ Smruti) (C"
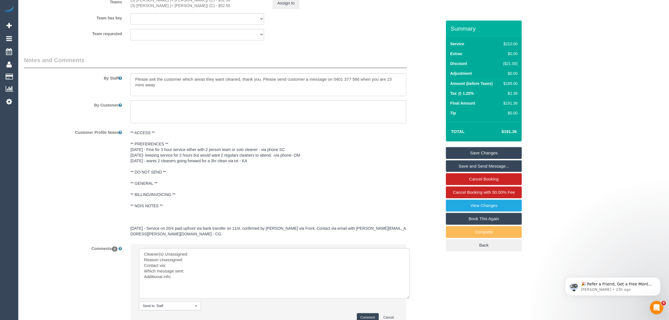
scroll to position [913, 0]
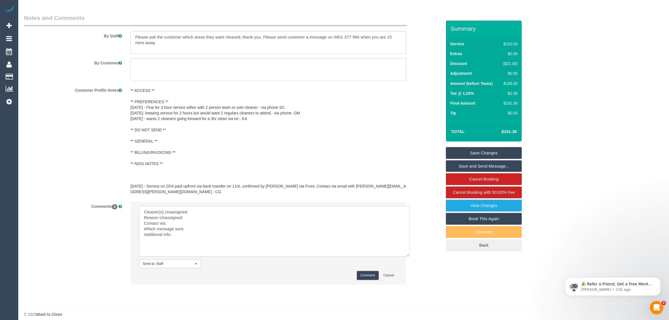
click at [207, 206] on textarea at bounding box center [274, 231] width 270 height 51
paste textarea "(3) Jay (+ Smruti) (C"
click at [143, 212] on textarea at bounding box center [274, 231] width 270 height 51
click at [190, 214] on textarea at bounding box center [274, 231] width 270 height 51
click at [185, 219] on textarea at bounding box center [274, 231] width 270 height 51
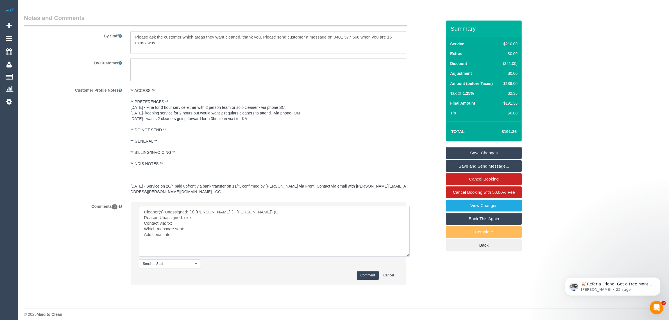
click at [198, 218] on textarea at bounding box center [274, 231] width 270 height 51
click at [204, 221] on textarea at bounding box center [274, 231] width 270 height 51
type textarea "Cleaner(s) Unassigned: (3) Jay (+ Smruti) (C Reason Unassigned: sick Contact vi…"
click at [357, 271] on button "Comment" at bounding box center [368, 275] width 22 height 9
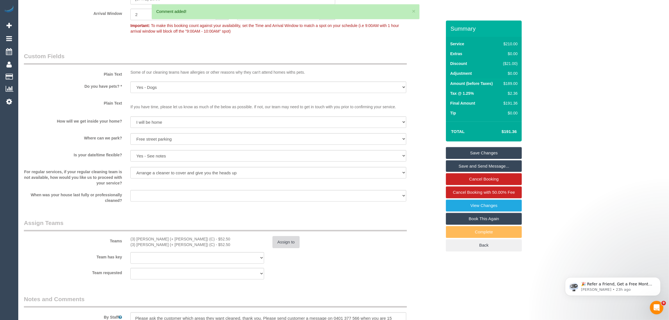
click at [293, 241] on button "Assign to" at bounding box center [285, 242] width 27 height 12
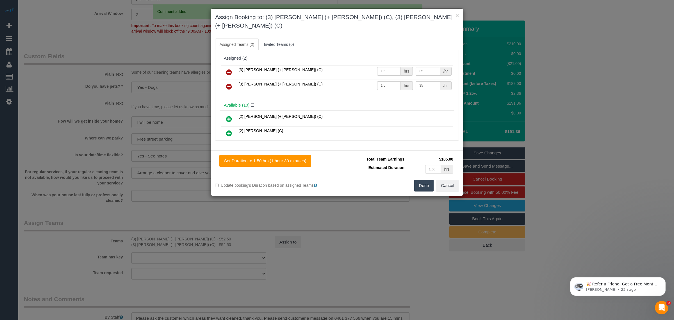
click at [230, 69] on icon at bounding box center [229, 72] width 6 height 7
click at [230, 83] on icon at bounding box center [229, 86] width 6 height 7
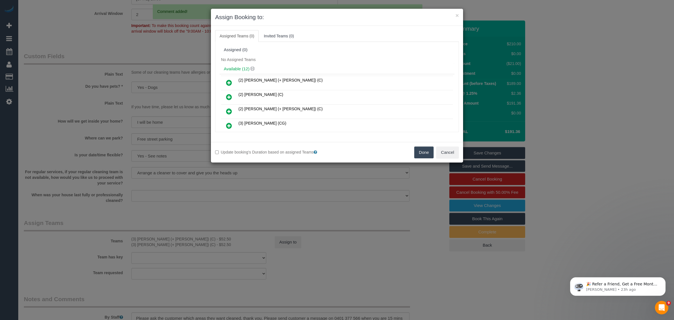
click at [421, 156] on button "Done" at bounding box center [424, 152] width 20 height 12
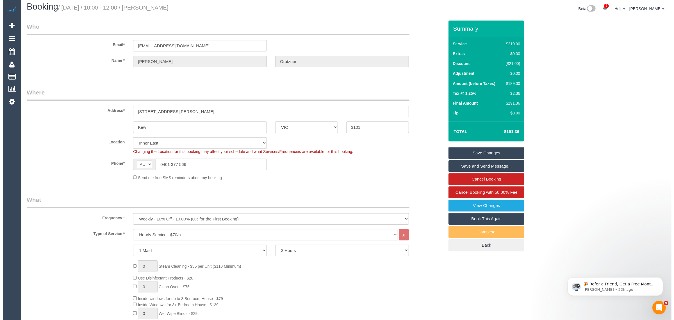
scroll to position [0, 0]
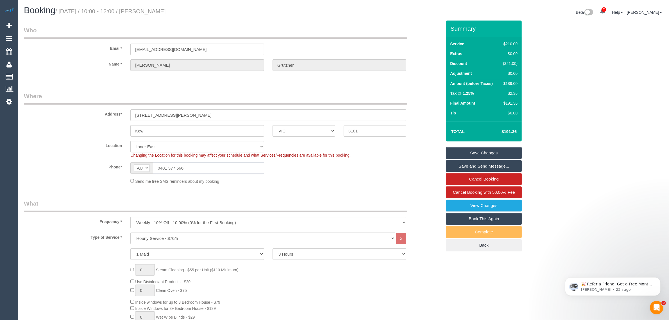
click at [212, 170] on input "0401 377 566" at bounding box center [208, 168] width 111 height 12
click at [316, 174] on sui-booking-location "Location Office City East (North) East (South) Inner East Inner North (East) In…" at bounding box center [233, 162] width 418 height 43
click at [472, 149] on link "Save Changes" at bounding box center [484, 153] width 76 height 12
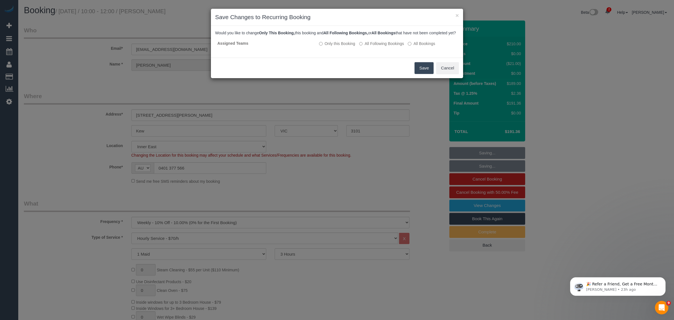
click at [419, 74] on button "Save" at bounding box center [423, 68] width 19 height 12
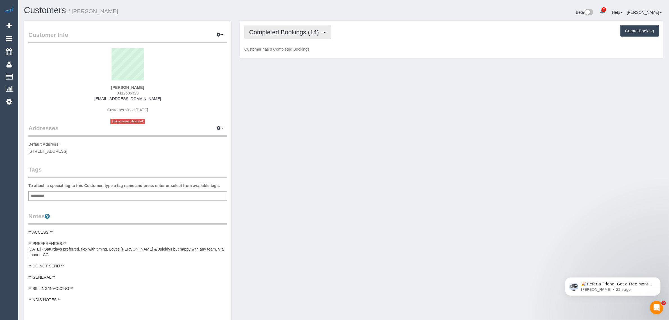
click at [295, 33] on span "Completed Bookings (14)" at bounding box center [285, 32] width 72 height 7
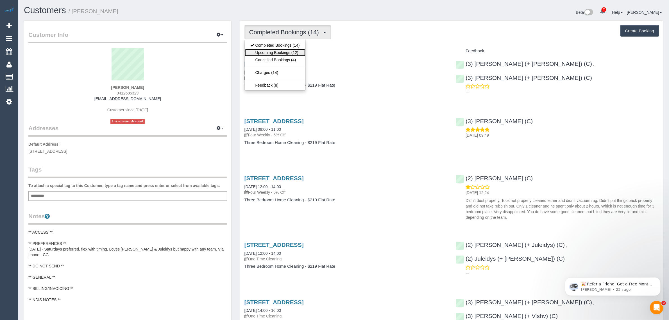
click at [288, 51] on link "Upcoming Bookings (12)" at bounding box center [275, 52] width 61 height 7
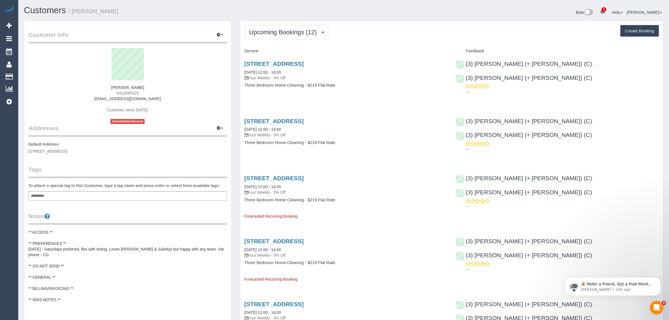
click at [265, 75] on p "Four Weekly - 5% Off" at bounding box center [345, 78] width 203 height 6
click at [271, 66] on link "[STREET_ADDRESS]" at bounding box center [273, 63] width 59 height 6
click at [291, 25] on button "Upcoming Bookings (12)" at bounding box center [286, 32] width 85 height 14
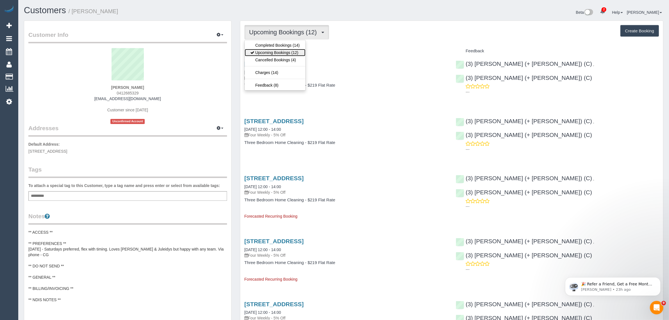
click at [278, 49] on link "Upcoming Bookings (12)" at bounding box center [275, 52] width 61 height 7
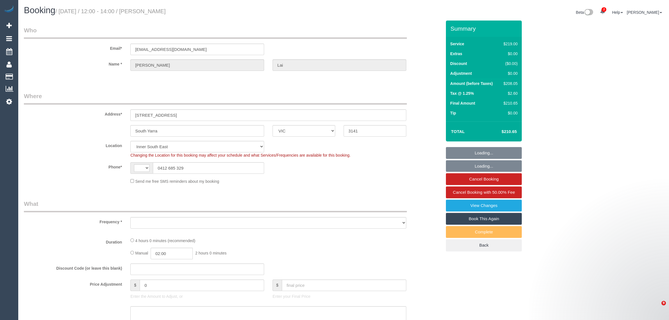
select select "VIC"
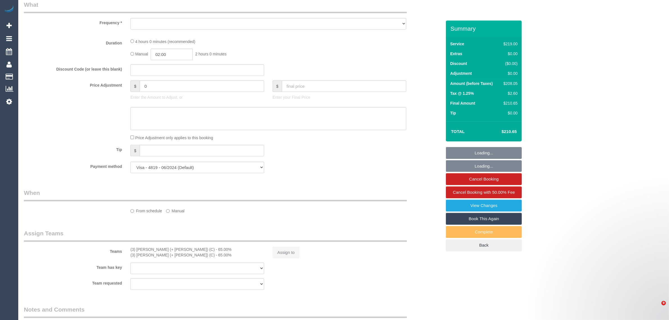
select select "string:AU"
select select "number:27"
select select "number:14"
select select "number:19"
select select "number:36"
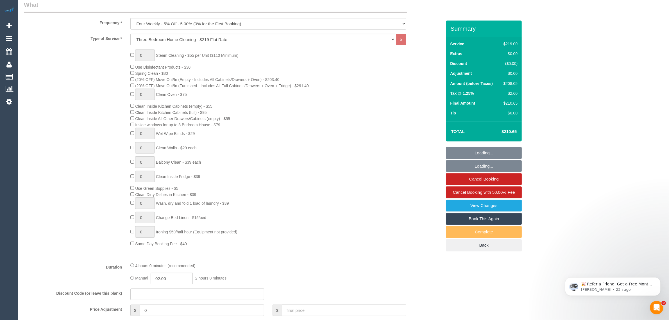
scroll to position [897, 0]
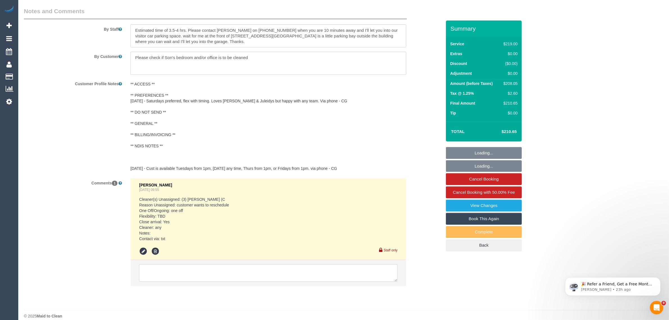
click at [265, 264] on textarea at bounding box center [268, 272] width 258 height 17
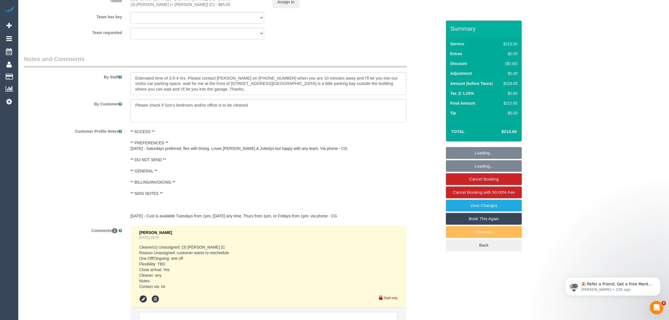
scroll to position [0, 0]
select select "object:1406"
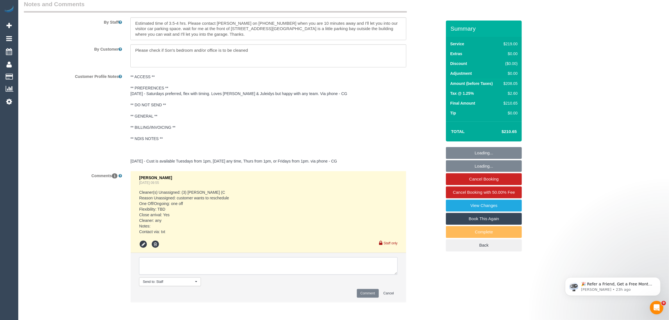
paste textarea "Cleaner(s) Unassigned: Reason Unassigned: Contact via: Which message sent: Addi…"
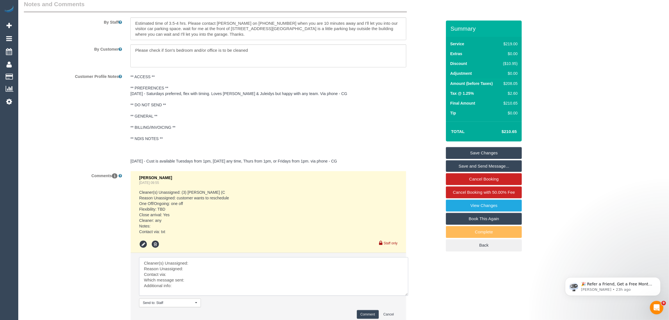
scroll to position [0, 0]
drag, startPoint x: 394, startPoint y: 270, endPoint x: 407, endPoint y: 306, distance: 37.5
click at [408, 306] on textarea at bounding box center [275, 282] width 272 height 50
click at [261, 262] on textarea at bounding box center [275, 283] width 272 height 52
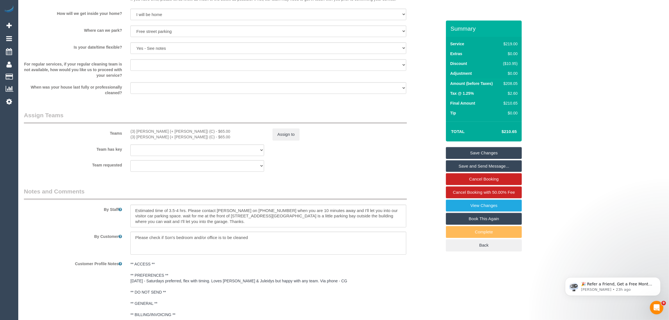
scroll to position [671, 0]
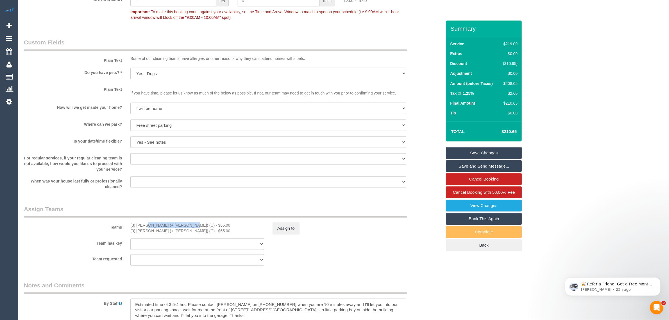
drag, startPoint x: 127, startPoint y: 224, endPoint x: 167, endPoint y: 222, distance: 40.2
click at [167, 222] on div "(3) Jay (+ Smruti) (C) - $65.00 (3) Smruti (+ Jay) (C) - $65.00" at bounding box center [197, 227] width 142 height 11
copy div "(3) Jay (+ Smruti) (C)"
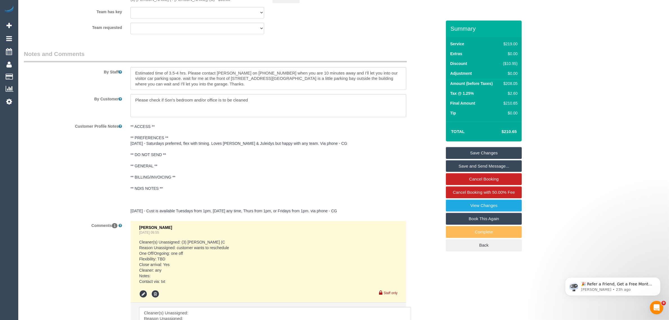
scroll to position [951, 0]
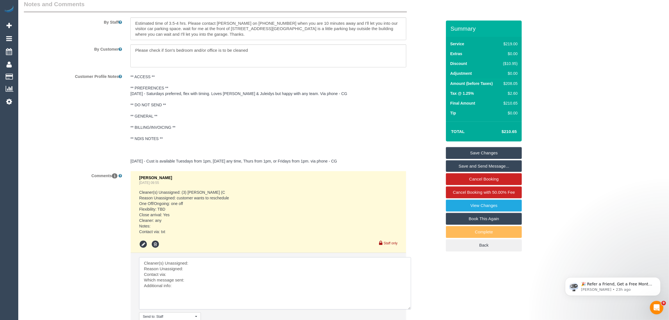
click at [200, 262] on textarea at bounding box center [275, 283] width 272 height 52
paste textarea "(3) Jay (+ Smruti) (C)"
click at [194, 269] on textarea at bounding box center [275, 283] width 272 height 52
click at [196, 281] on textarea at bounding box center [275, 283] width 272 height 52
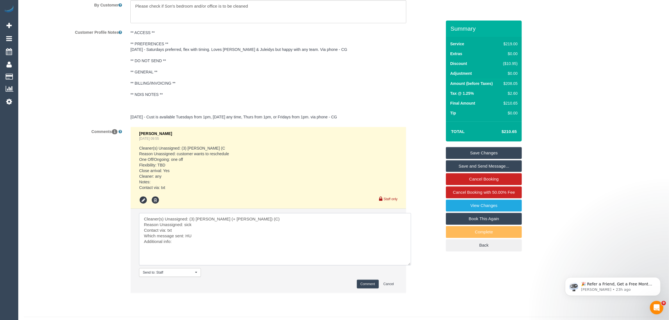
scroll to position [1009, 0]
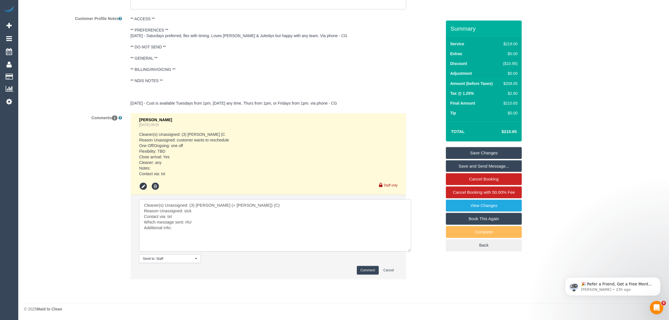
type textarea "Cleaner(s) Unassigned: (3) Jay (+ Smruti) (C) Reason Unassigned: sick Contact v…"
click at [365, 269] on button "Comment" at bounding box center [368, 270] width 22 height 9
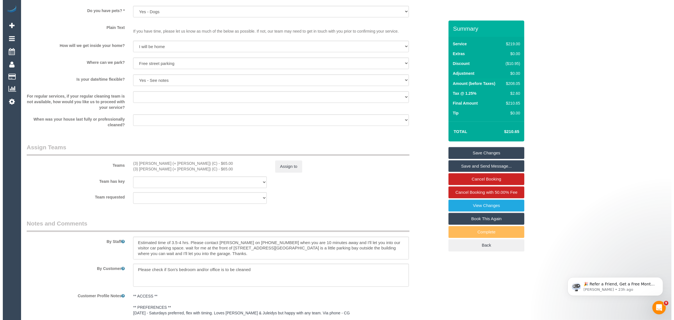
scroll to position [729, 0]
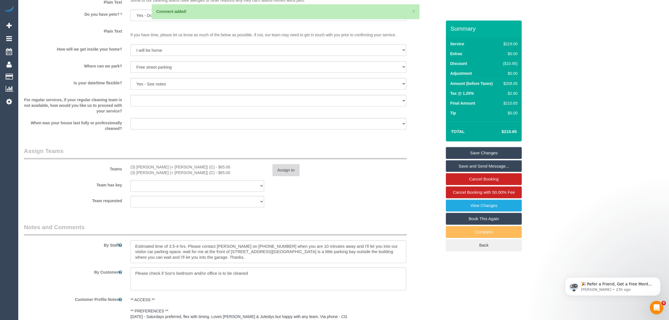
click at [283, 170] on button "Assign to" at bounding box center [285, 170] width 27 height 12
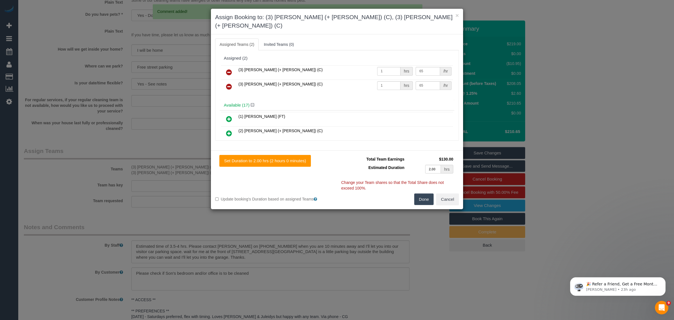
click at [228, 69] on icon at bounding box center [229, 72] width 6 height 7
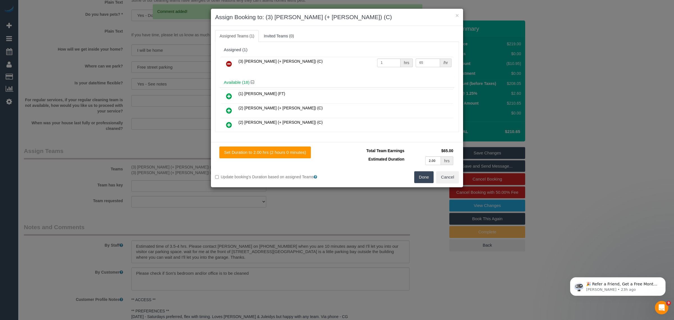
click at [228, 65] on icon at bounding box center [229, 63] width 6 height 7
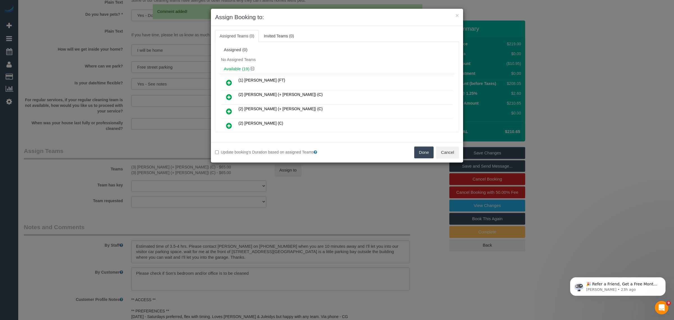
click at [414, 152] on button "Done" at bounding box center [424, 152] width 20 height 12
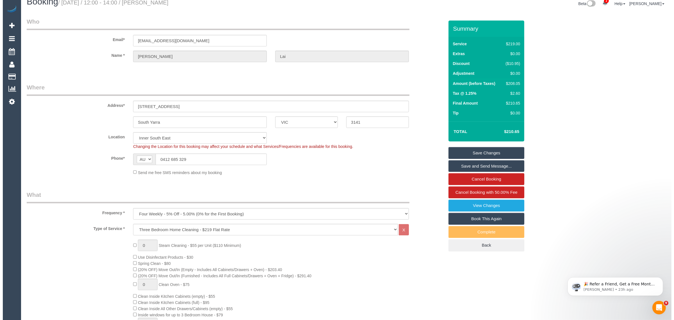
scroll to position [0, 0]
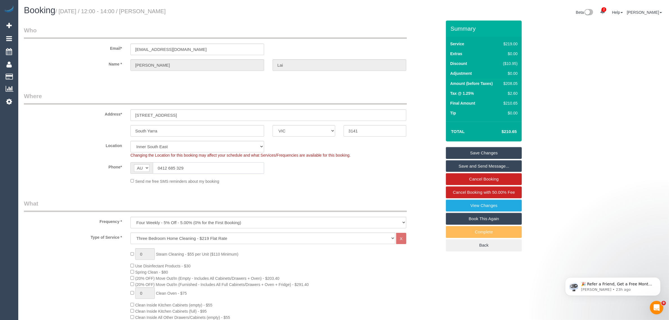
click at [191, 168] on input "0412 685 329" at bounding box center [208, 168] width 111 height 12
click at [468, 152] on link "Save Changes" at bounding box center [484, 153] width 76 height 12
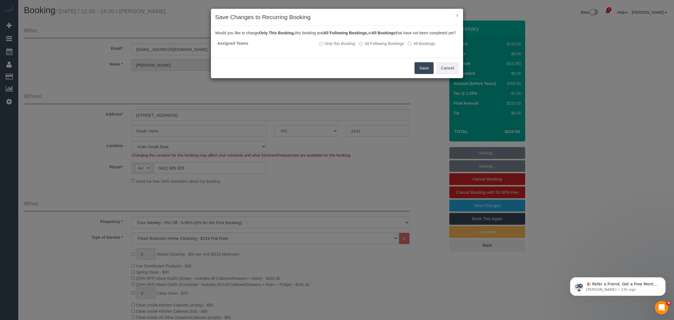
click at [416, 72] on button "Save" at bounding box center [423, 68] width 19 height 12
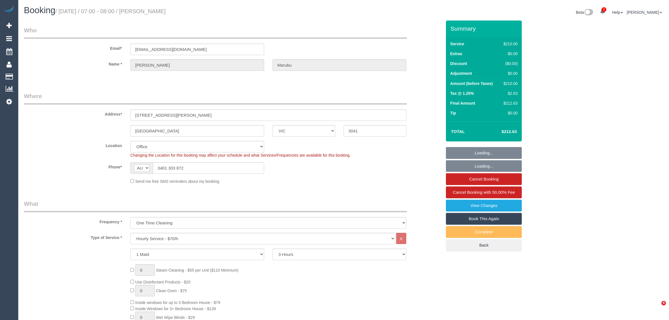
select select "VIC"
select select "180"
select select "number:28"
select select "number:14"
select select "number:18"
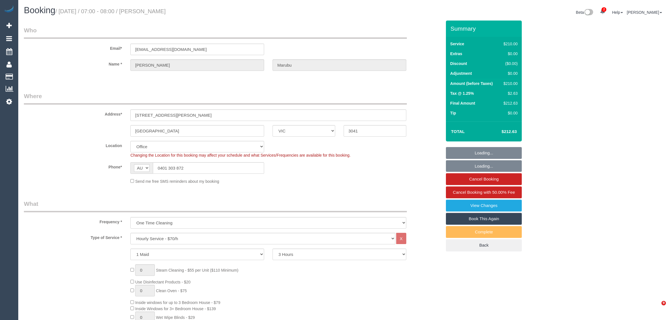
select select "number:25"
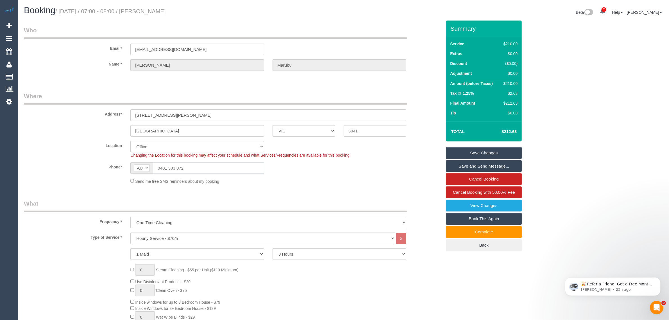
click at [202, 165] on input "0401 303 872" at bounding box center [208, 168] width 111 height 12
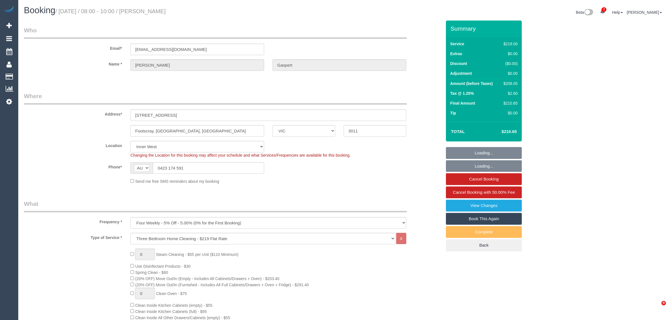
select select "VIC"
select select "number:27"
select select "number:14"
select select "number:19"
select select "number:24"
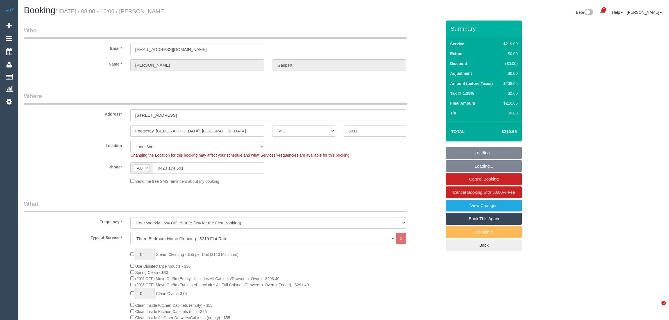
select select "number:33"
select select "number:26"
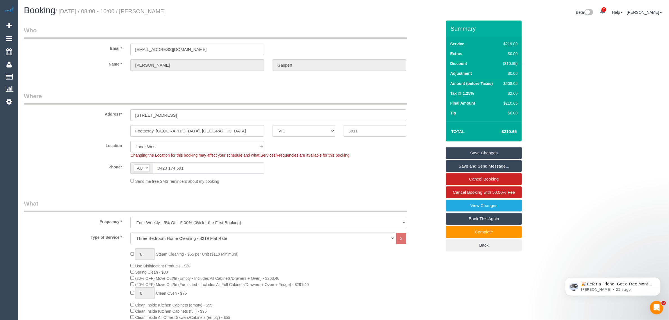
click at [250, 169] on input "0423 174 591" at bounding box center [208, 168] width 111 height 12
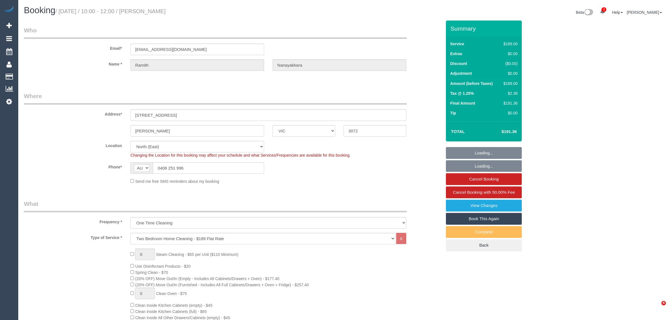
select select "VIC"
select select "number:28"
select select "number:14"
select select "number:19"
select select "number:24"
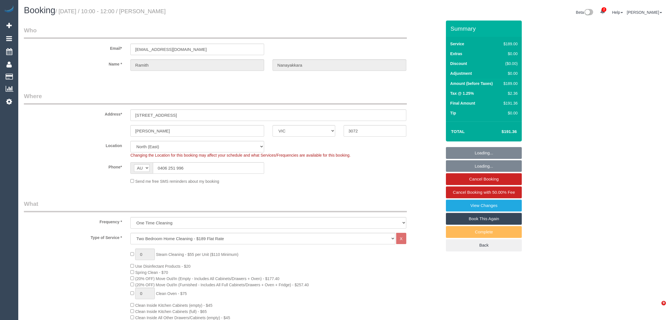
select select "number:33"
select select "number:11"
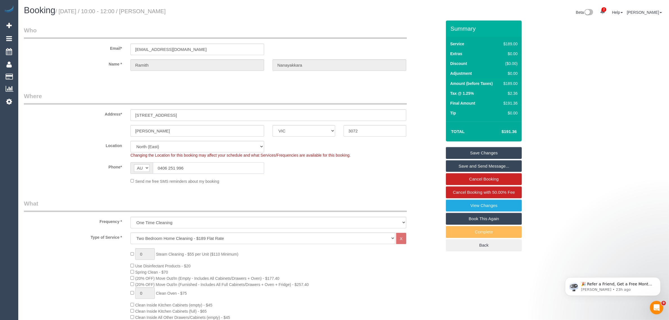
click at [207, 173] on input "0406 251 996" at bounding box center [208, 168] width 111 height 12
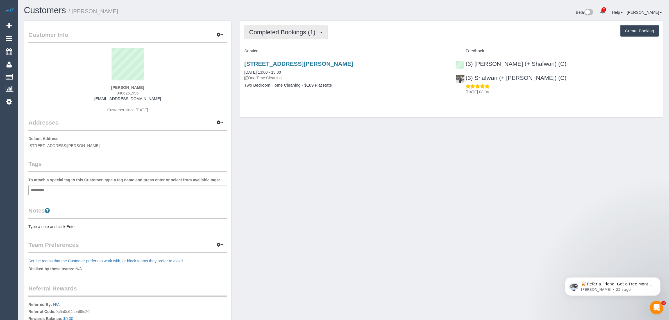
click at [282, 33] on span "Completed Bookings (1)" at bounding box center [283, 32] width 69 height 7
click at [279, 52] on link "Upcoming Bookings (1)" at bounding box center [274, 52] width 58 height 7
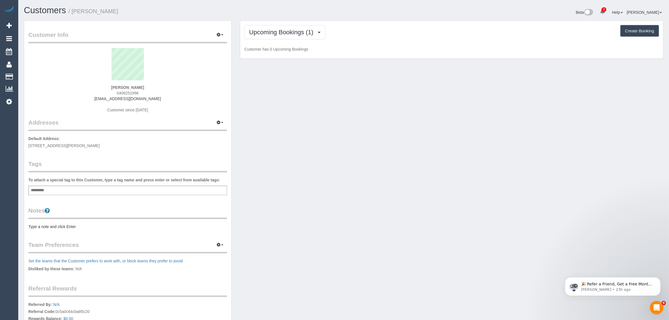
click at [340, 102] on div "Customer Info Edit Contact Info Send Message Email Preferences Special Sales Ta…" at bounding box center [344, 199] width 648 height 359
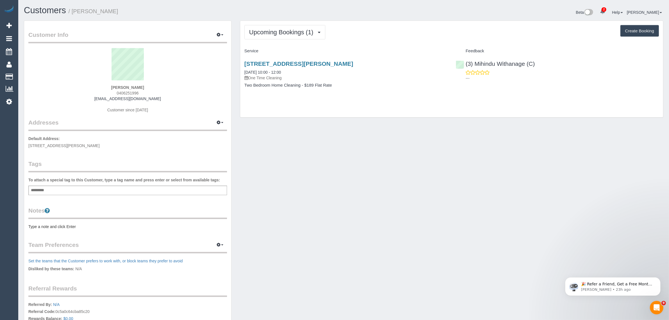
click at [360, 135] on div "Customer Info Edit Contact Info Send Message Email Preferences Special Sales Ta…" at bounding box center [344, 199] width 648 height 359
click at [295, 151] on div "Customer Info Edit Contact Info Send Message Email Preferences Special Sales Ta…" at bounding box center [344, 199] width 648 height 359
drag, startPoint x: 298, startPoint y: 74, endPoint x: 244, endPoint y: 70, distance: 54.6
click at [244, 70] on div "44 Tyler Street, 2, Preston, VIC 3072 16/08/2025 10:00 - 12:00 One Time Cleaning" at bounding box center [345, 70] width 203 height 20
copy link "16/08/2025 10:00 - 12:00"
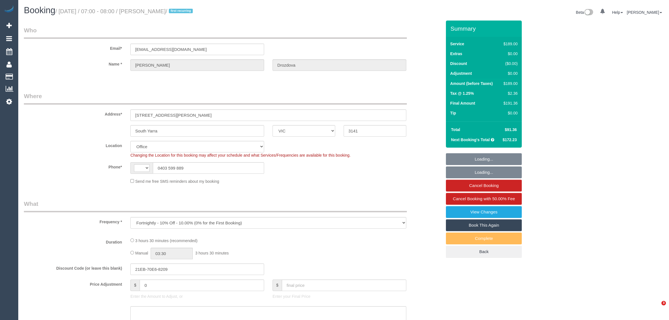
select select "VIC"
select select "number:29"
select select "number:14"
select select "number:18"
select select "number:24"
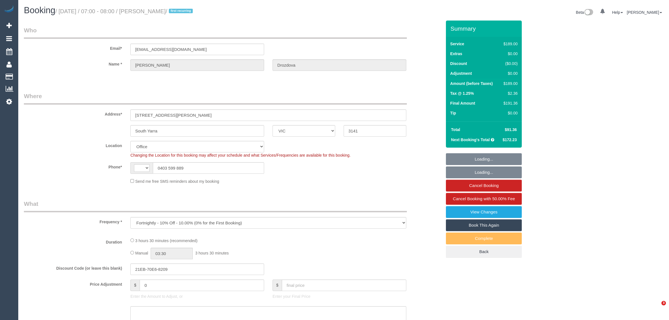
select select "number:33"
select select "number:12"
select select "object:830"
select select "string:AU"
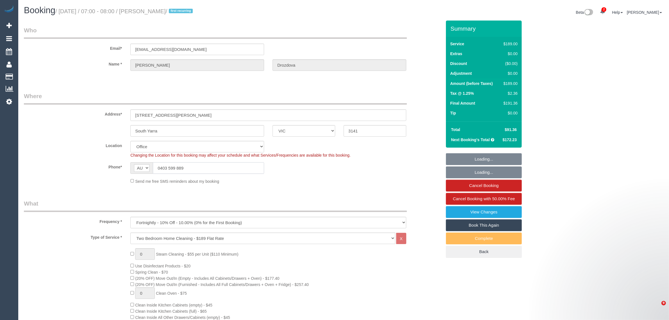
click at [235, 171] on input "0403 599 889" at bounding box center [208, 168] width 111 height 12
select select "string:stripe-pm_1Rp1OH2GScqysDRVjio8k2XI"
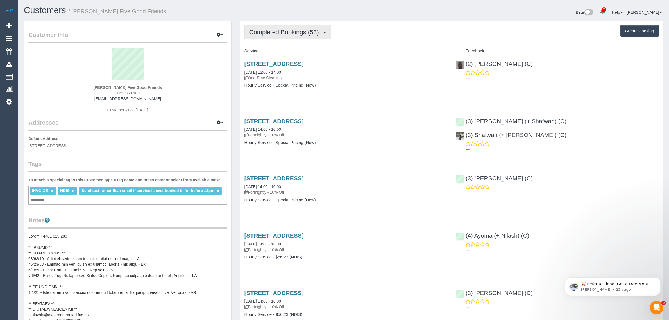
click at [283, 37] on button "Completed Bookings (53)" at bounding box center [287, 32] width 86 height 14
click at [282, 54] on link "Upcoming Bookings (11)" at bounding box center [275, 52] width 61 height 7
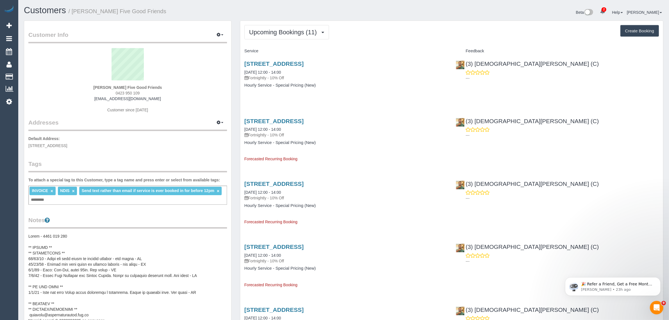
click at [135, 92] on span "0423 950 109" at bounding box center [128, 93] width 24 height 4
copy div "0423 950 109"
click at [274, 30] on span "Upcoming Bookings (11)" at bounding box center [284, 32] width 70 height 7
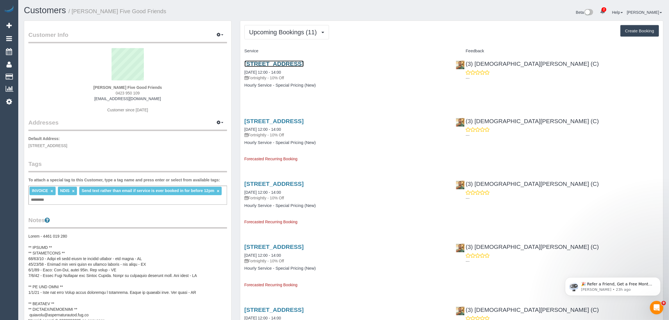
click at [286, 63] on link "107a Cheddar Road, Reservoir, VIC 3073" at bounding box center [273, 63] width 59 height 6
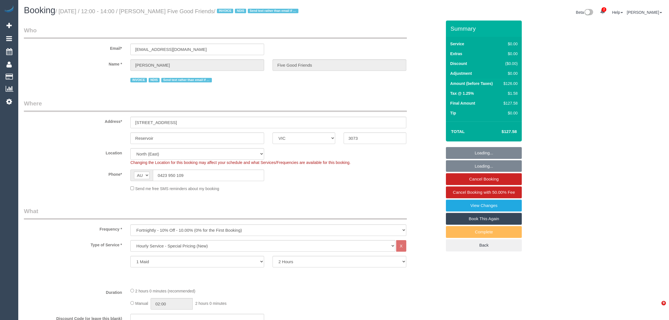
select select "VIC"
select select "120"
select select "number:27"
select select "number:14"
select select "number:19"
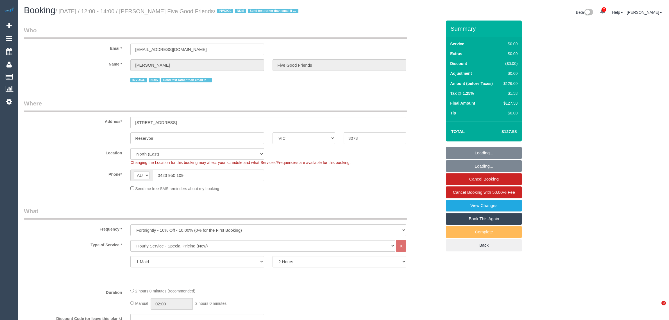
select select "number:25"
select select "number:35"
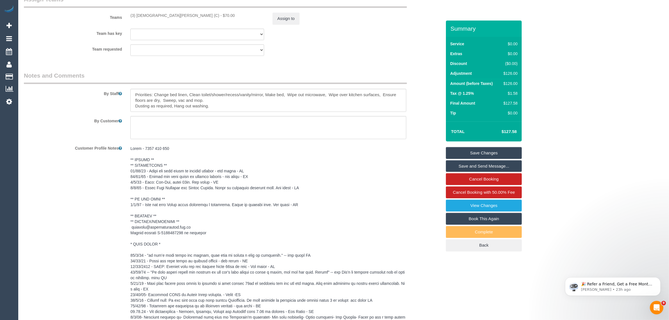
scroll to position [702, 0]
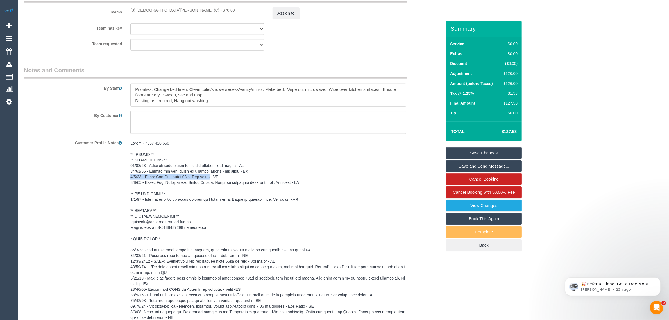
drag, startPoint x: 129, startPoint y: 177, endPoint x: 209, endPoint y: 179, distance: 80.0
click at [209, 179] on div at bounding box center [268, 272] width 284 height 269
copy pre "[DATE] - Flex: Mon-Sat, after 12pm. Via phone"
